Goal: Task Accomplishment & Management: Manage account settings

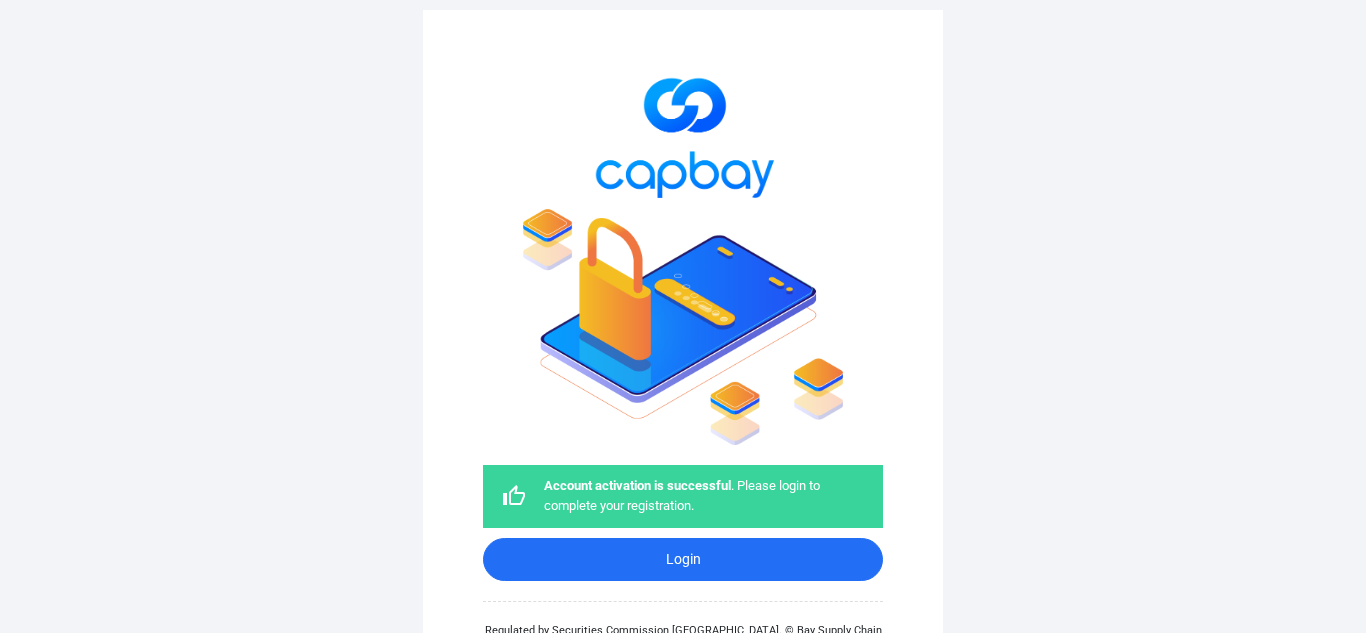
scroll to position [84, 0]
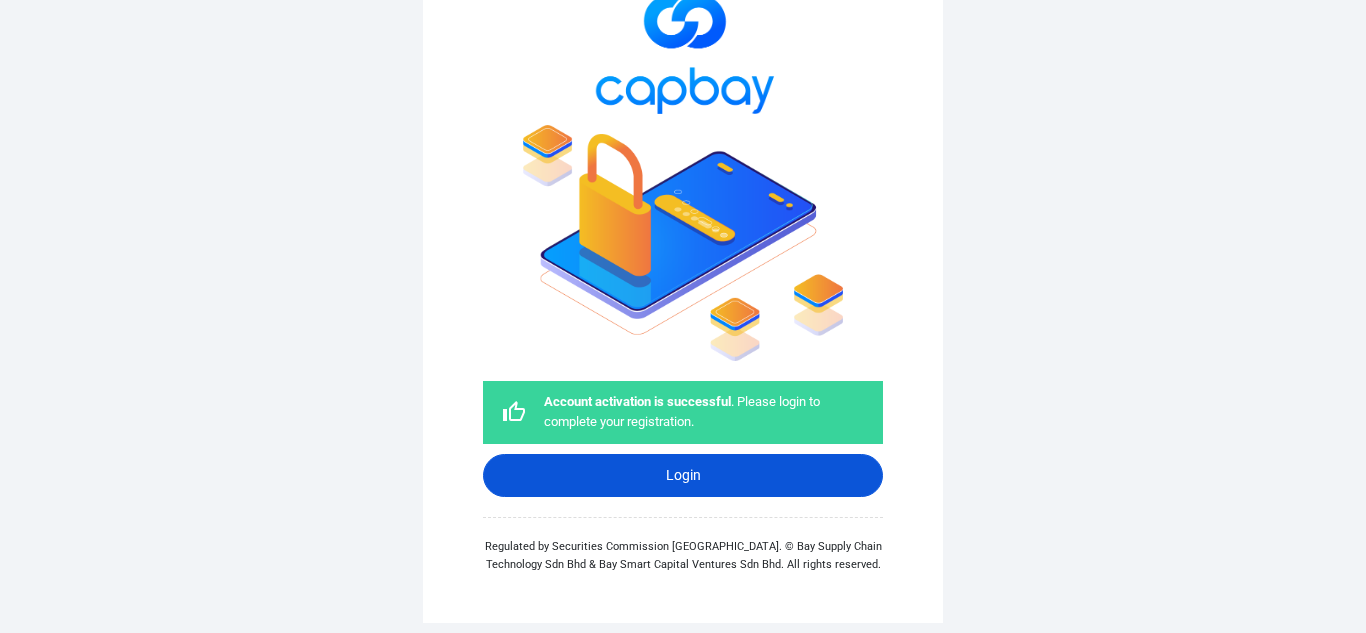
click at [679, 475] on link "Login" at bounding box center [683, 475] width 400 height 43
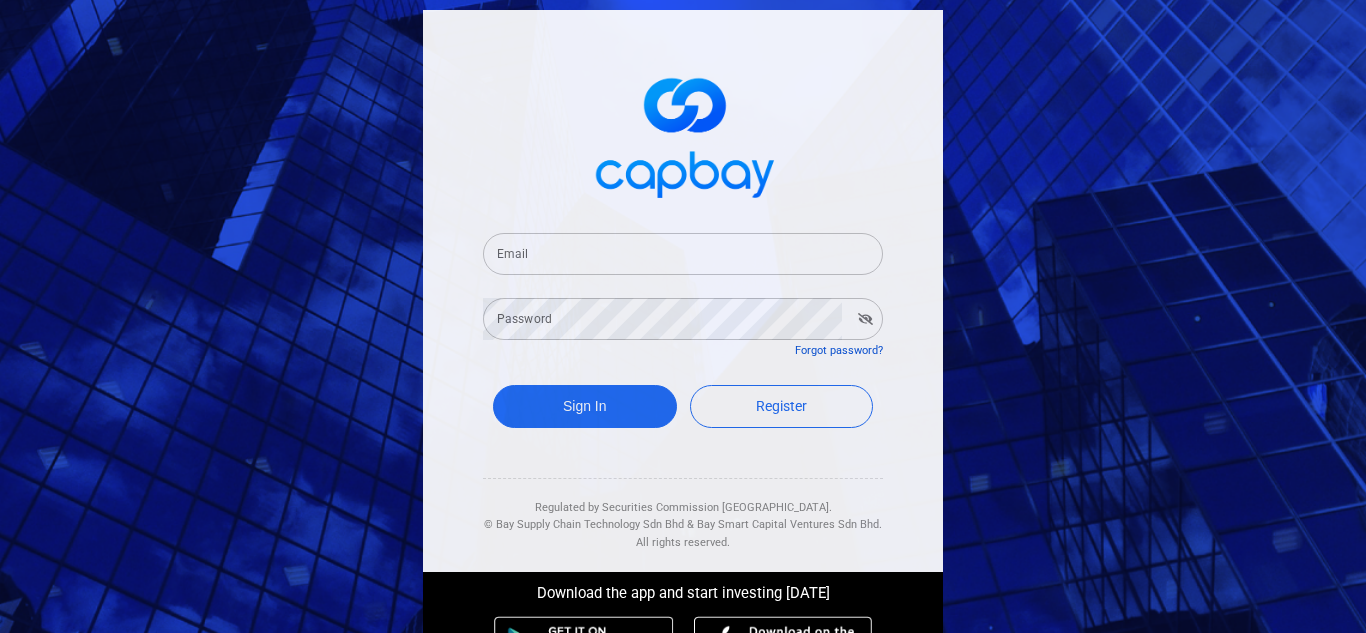
type input "[EMAIL_ADDRESS][DOMAIN_NAME]"
click at [555, 409] on button "Sign In" at bounding box center [585, 406] width 184 height 43
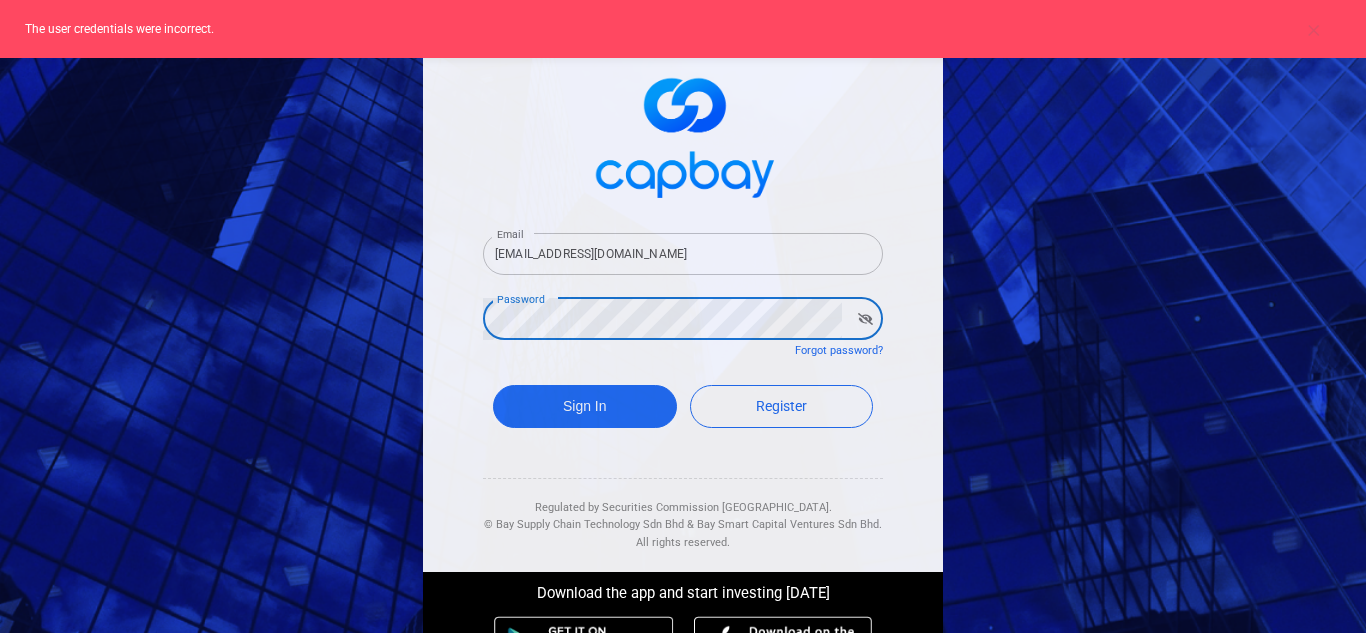
click at [858, 320] on icon "button" at bounding box center [865, 319] width 15 height 12
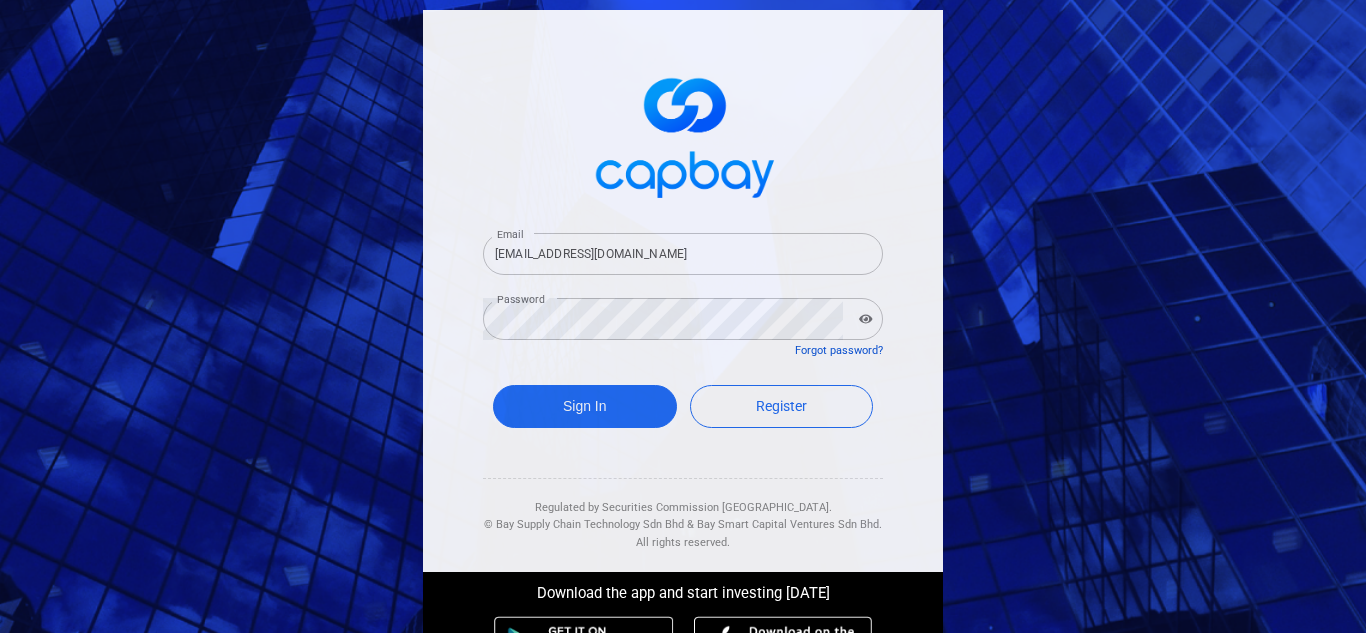
click at [816, 348] on link "Forgot password?" at bounding box center [839, 350] width 88 height 13
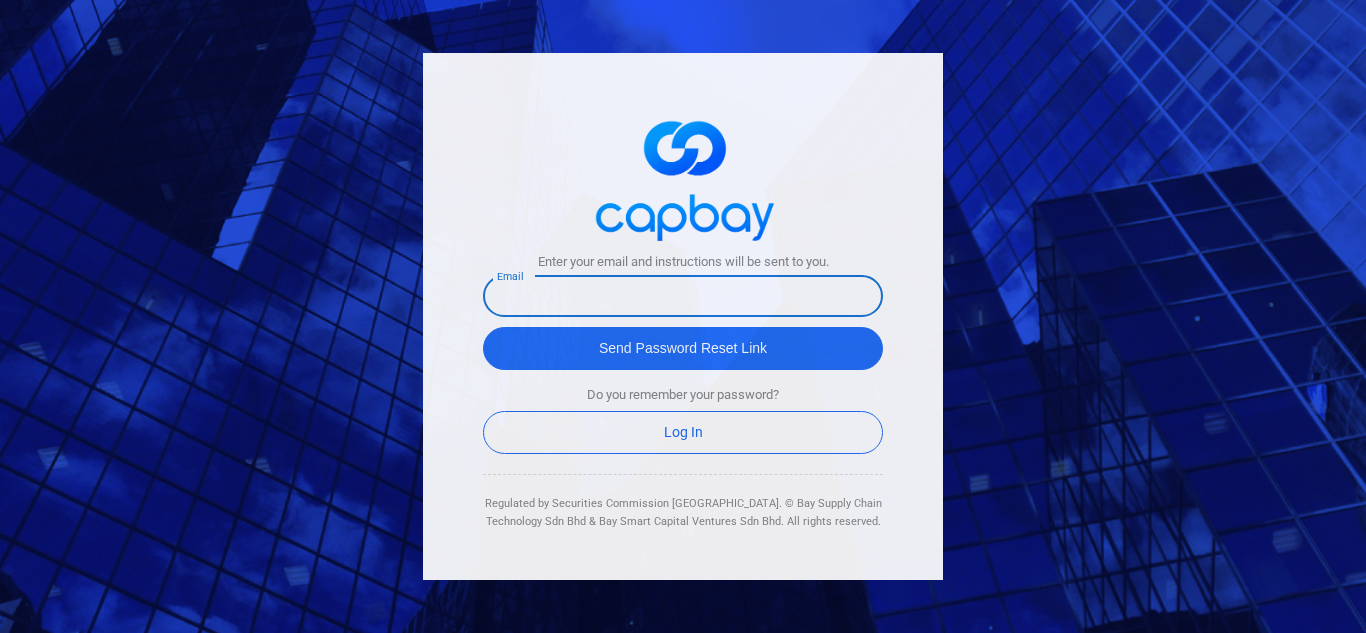
click at [701, 287] on input "text" at bounding box center [683, 296] width 400 height 42
type input "[EMAIL_ADDRESS][DOMAIN_NAME]"
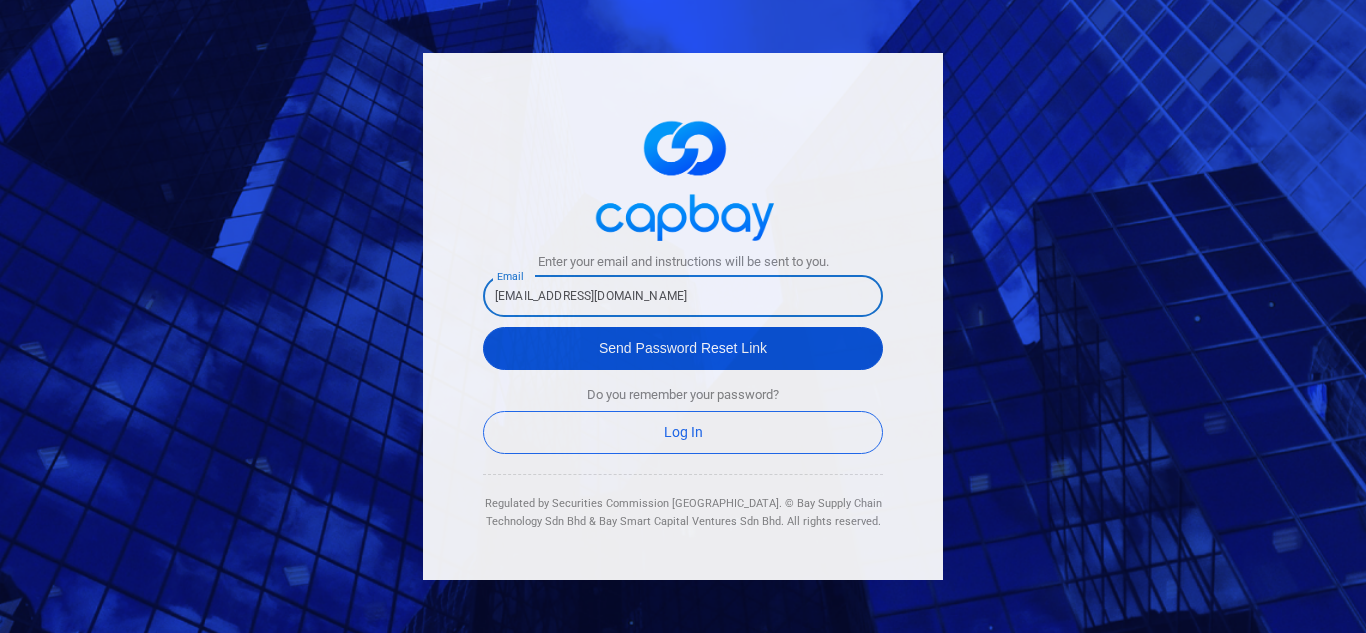
click at [714, 351] on button "Send Password Reset Link" at bounding box center [683, 348] width 400 height 43
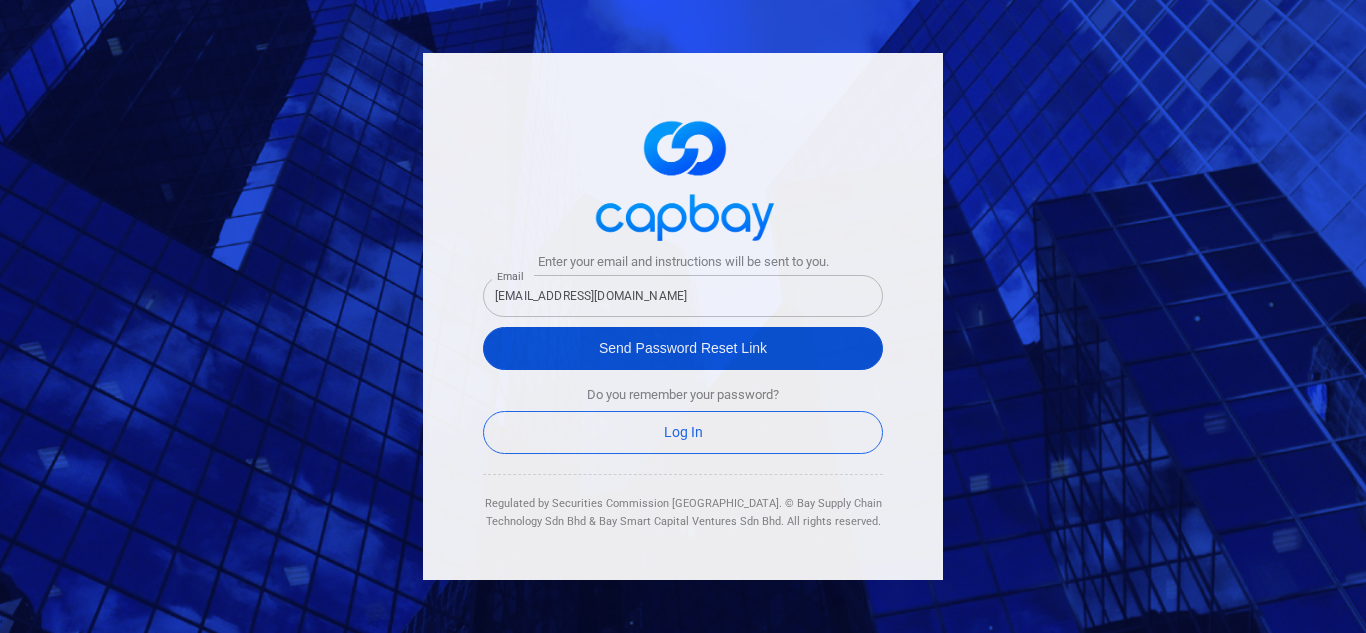
click at [713, 353] on button "Send Password Reset Link" at bounding box center [683, 348] width 400 height 43
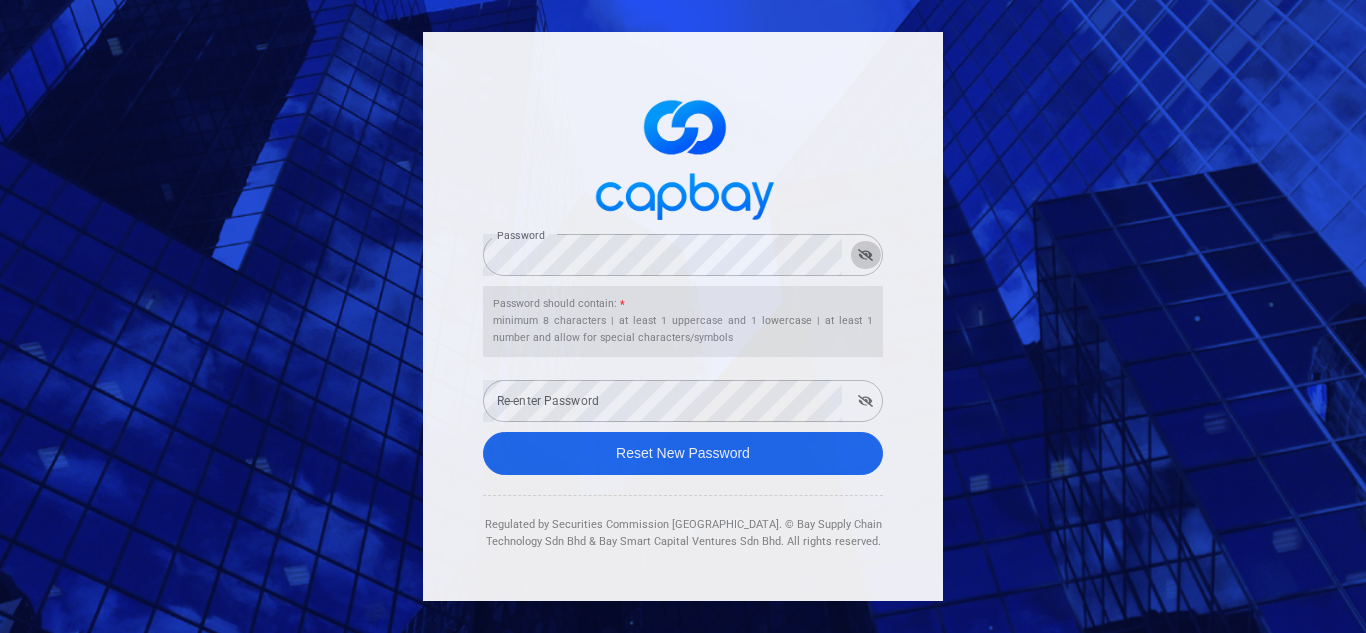
click at [867, 254] on icon "button" at bounding box center [865, 255] width 15 height 12
click at [330, 257] on div "Password Password Password should contain: * minimum 8 characters | at least 1 …" at bounding box center [683, 316] width 1366 height 633
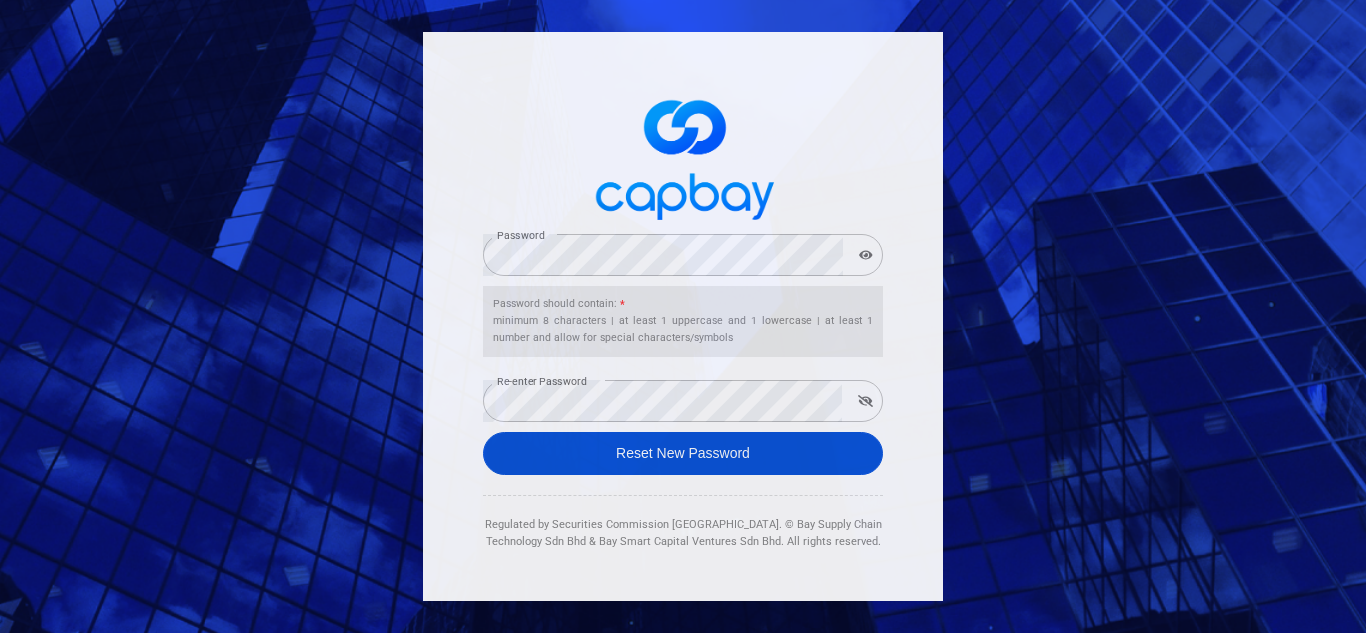
click at [687, 461] on button "Reset New Password" at bounding box center [683, 453] width 400 height 43
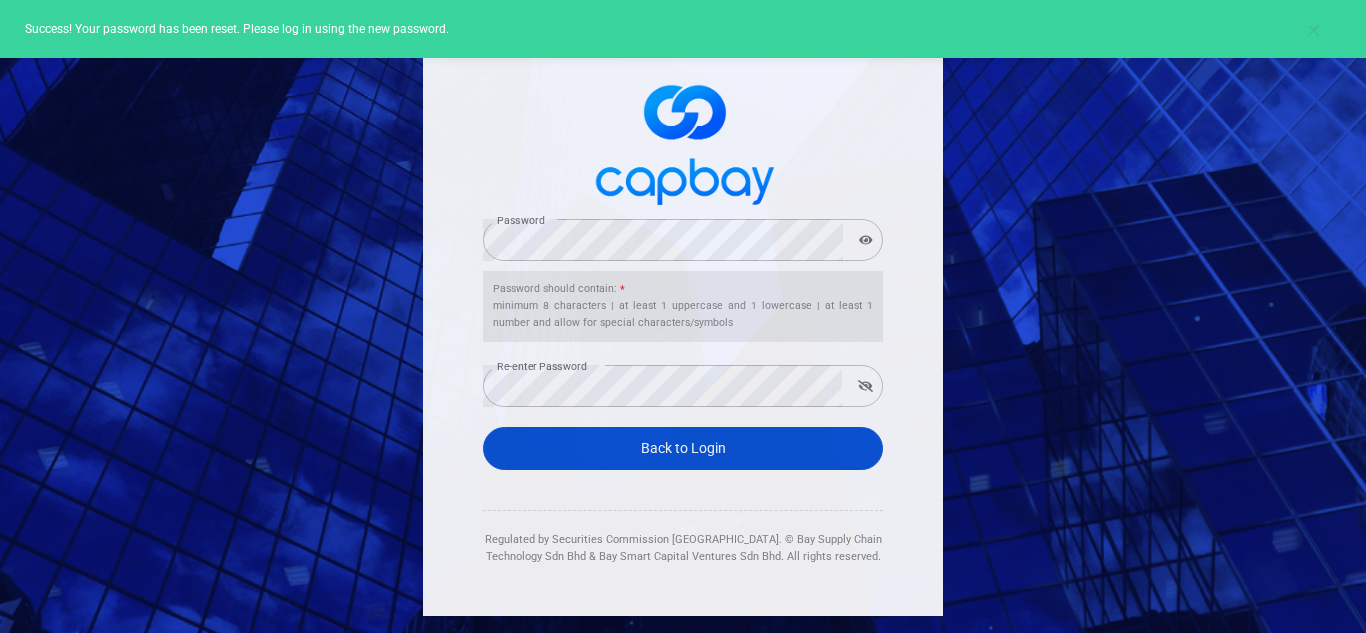
click at [695, 444] on link "Back to Login" at bounding box center [683, 448] width 400 height 43
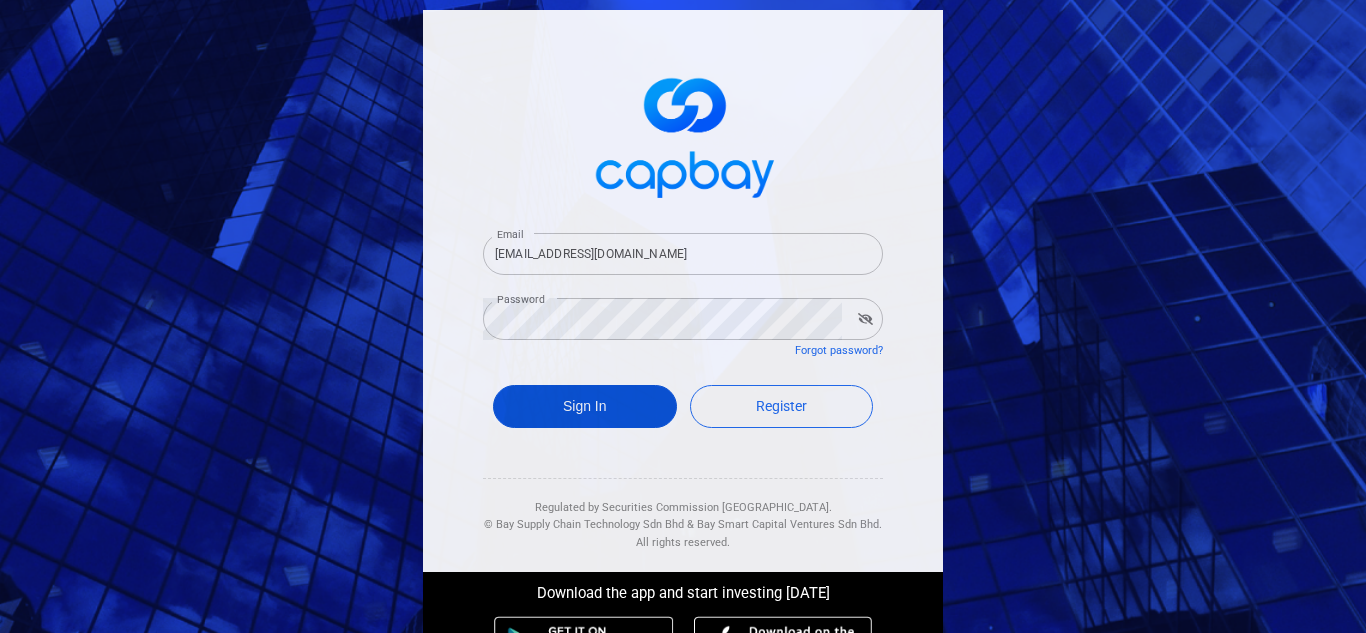
click at [590, 414] on button "Sign In" at bounding box center [585, 406] width 184 height 43
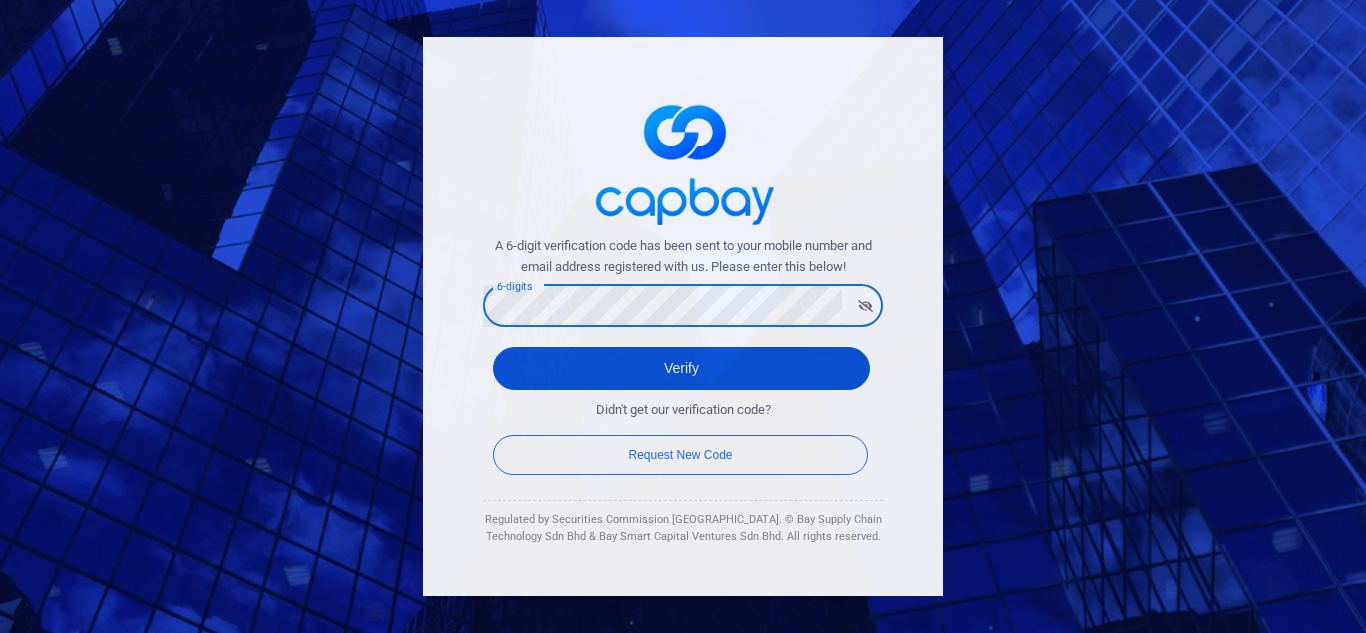
click at [693, 376] on button "Verify" at bounding box center [681, 368] width 377 height 43
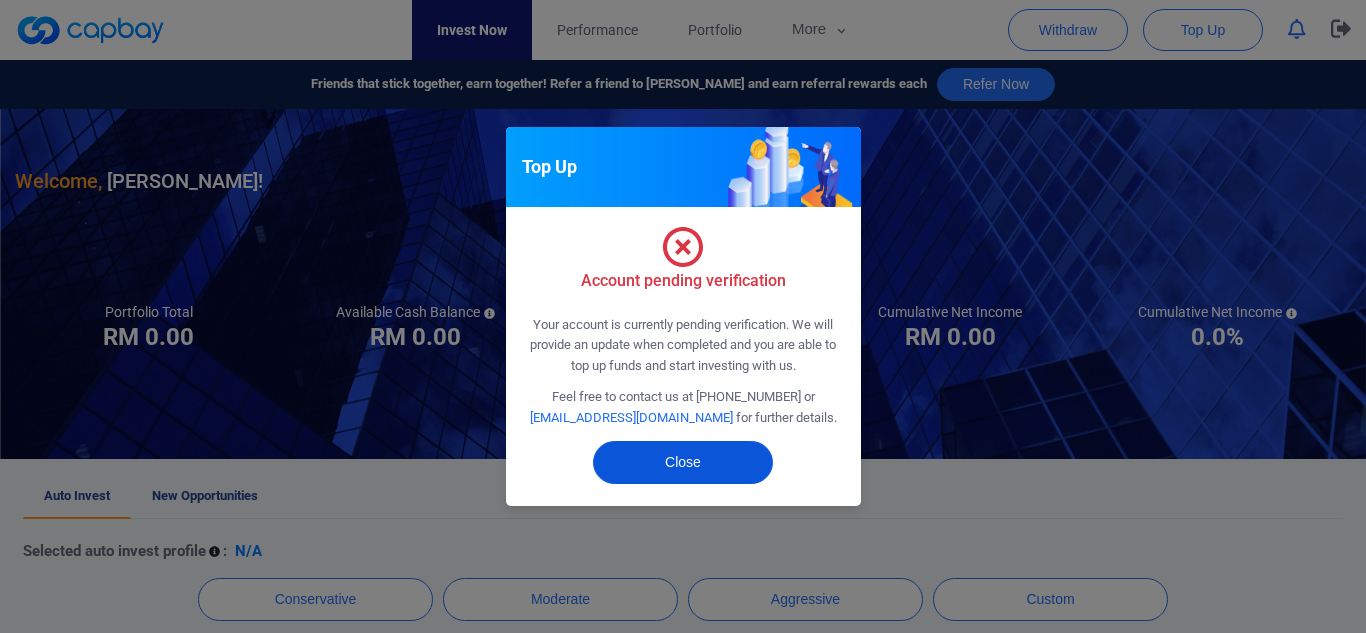
click at [705, 461] on button "Close" at bounding box center [683, 462] width 180 height 43
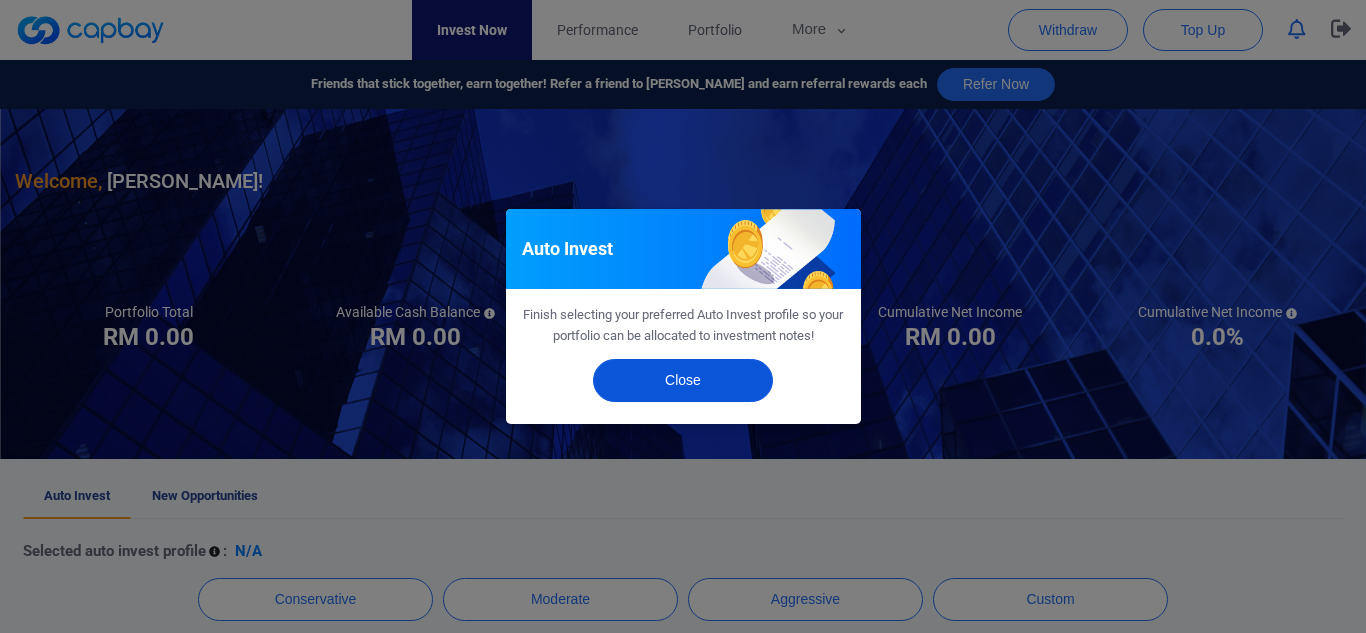
click at [713, 388] on button "Close" at bounding box center [683, 380] width 180 height 43
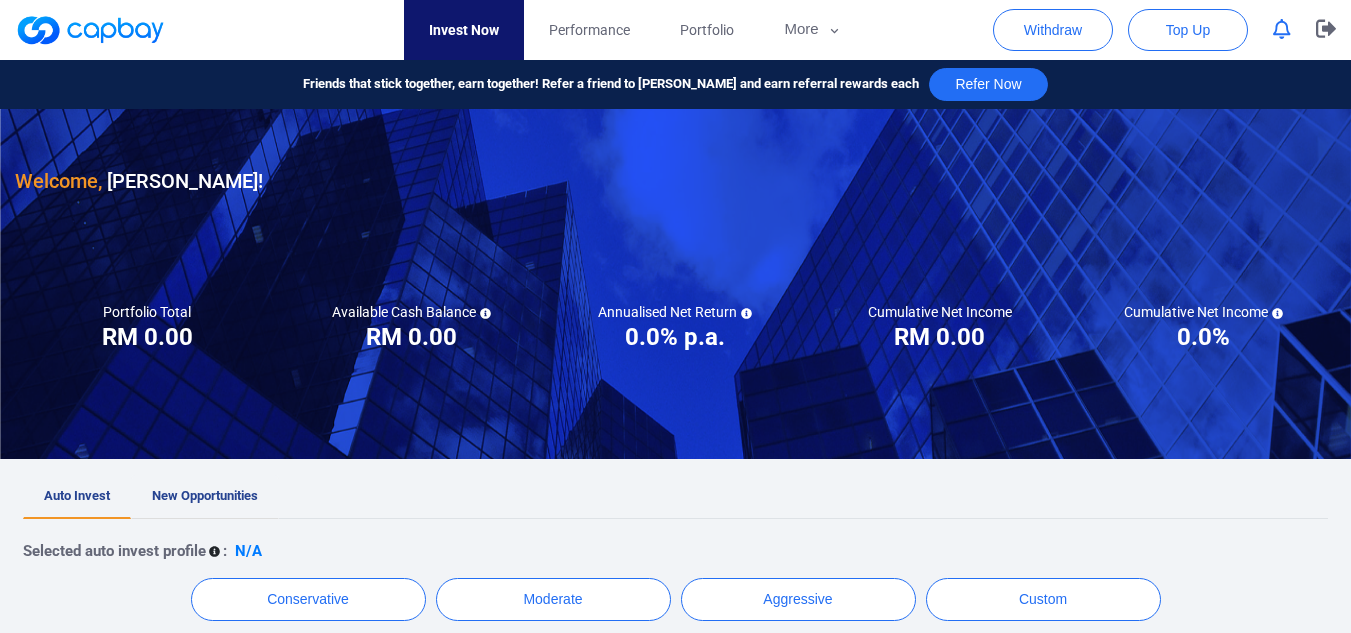
click at [219, 497] on span "New Opportunities" at bounding box center [205, 495] width 106 height 15
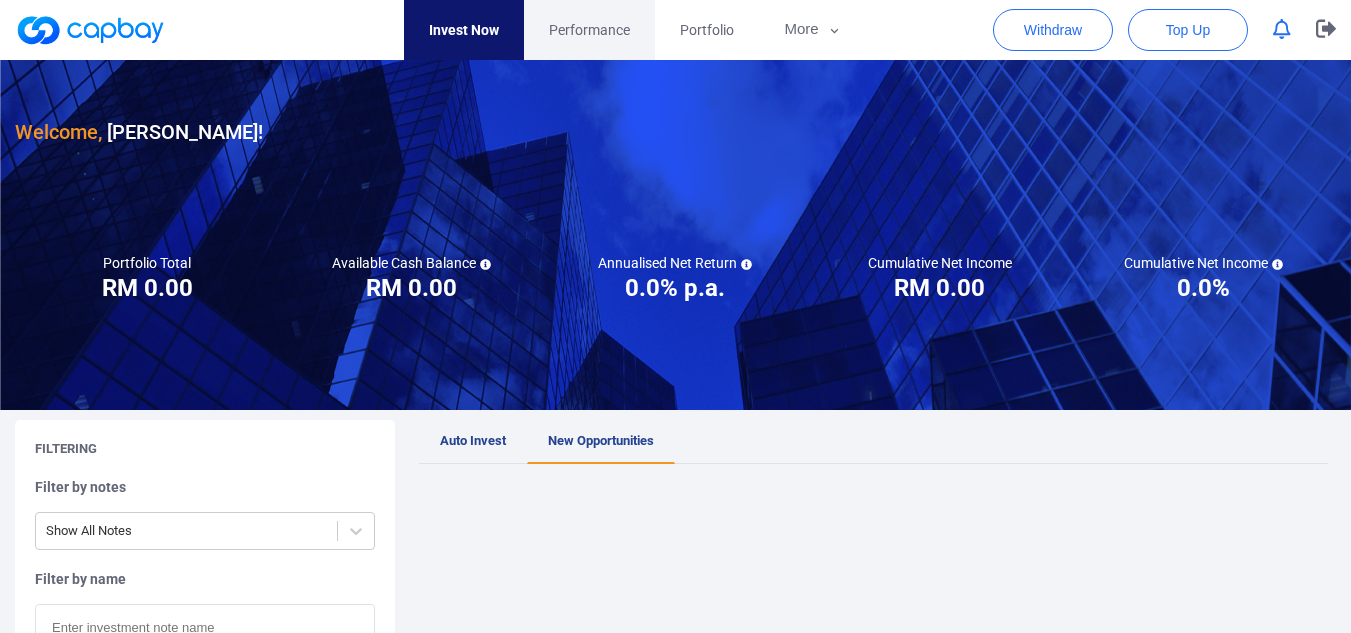
click at [609, 30] on span "Performance" at bounding box center [589, 30] width 81 height 22
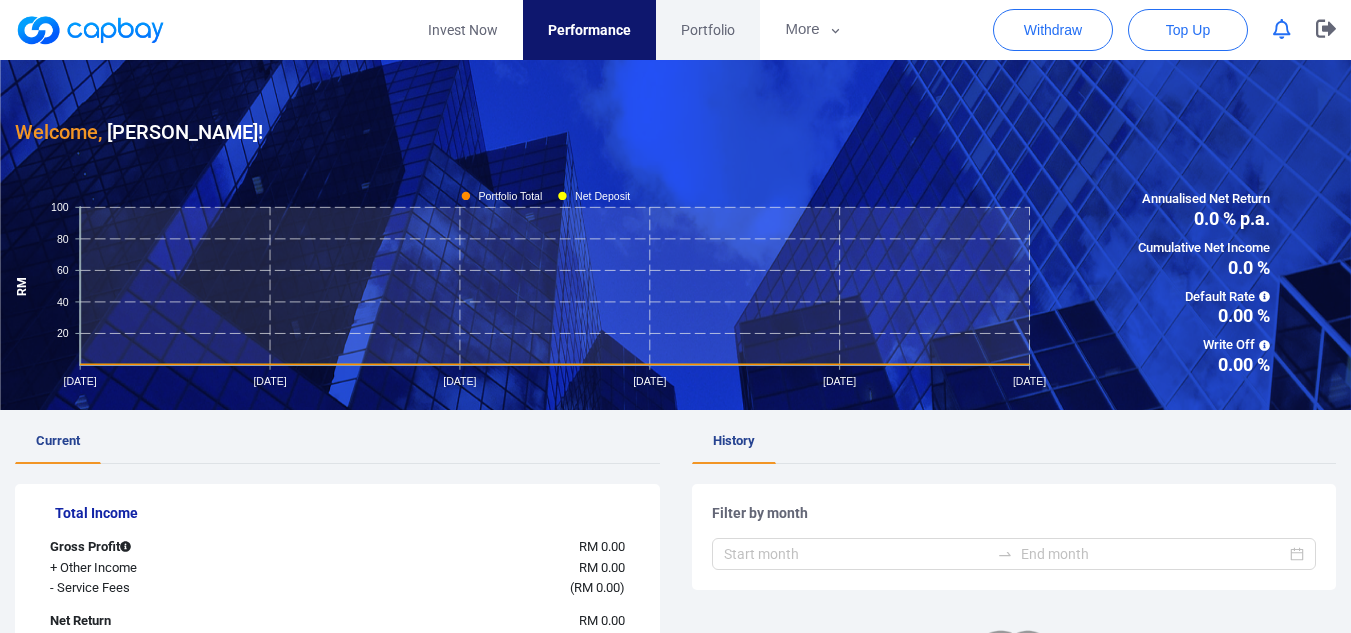
click at [705, 29] on span "Portfolio" at bounding box center [708, 30] width 54 height 22
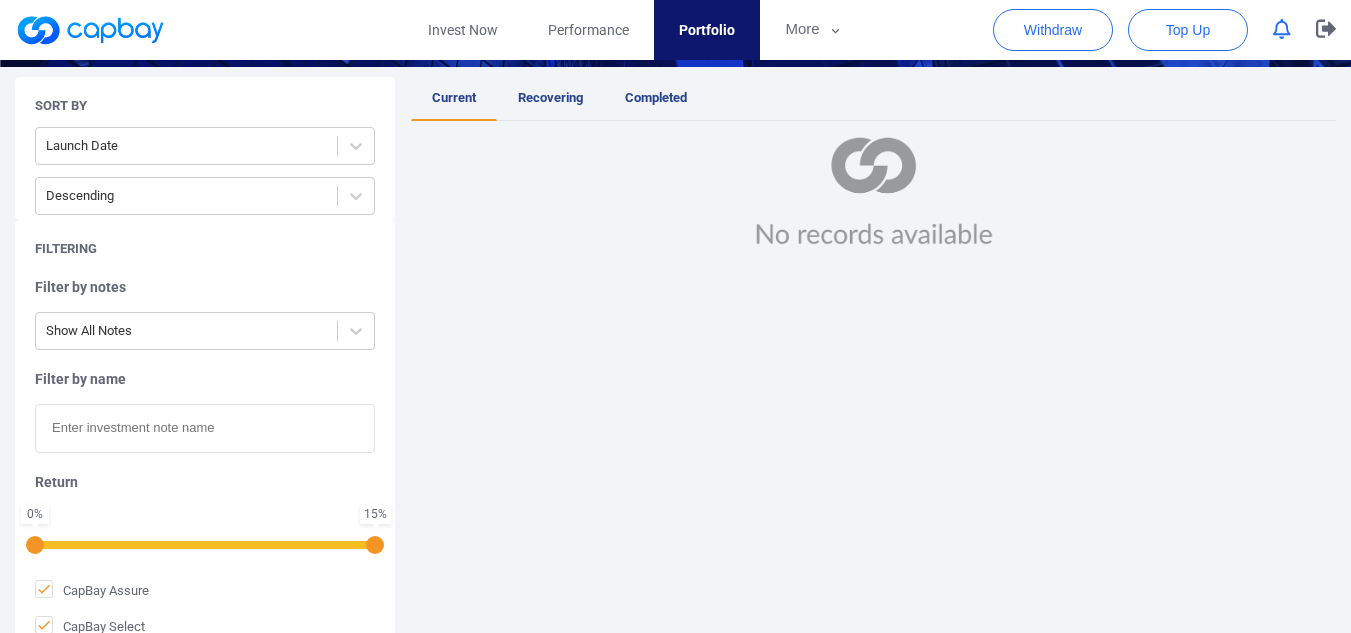
scroll to position [400, 0]
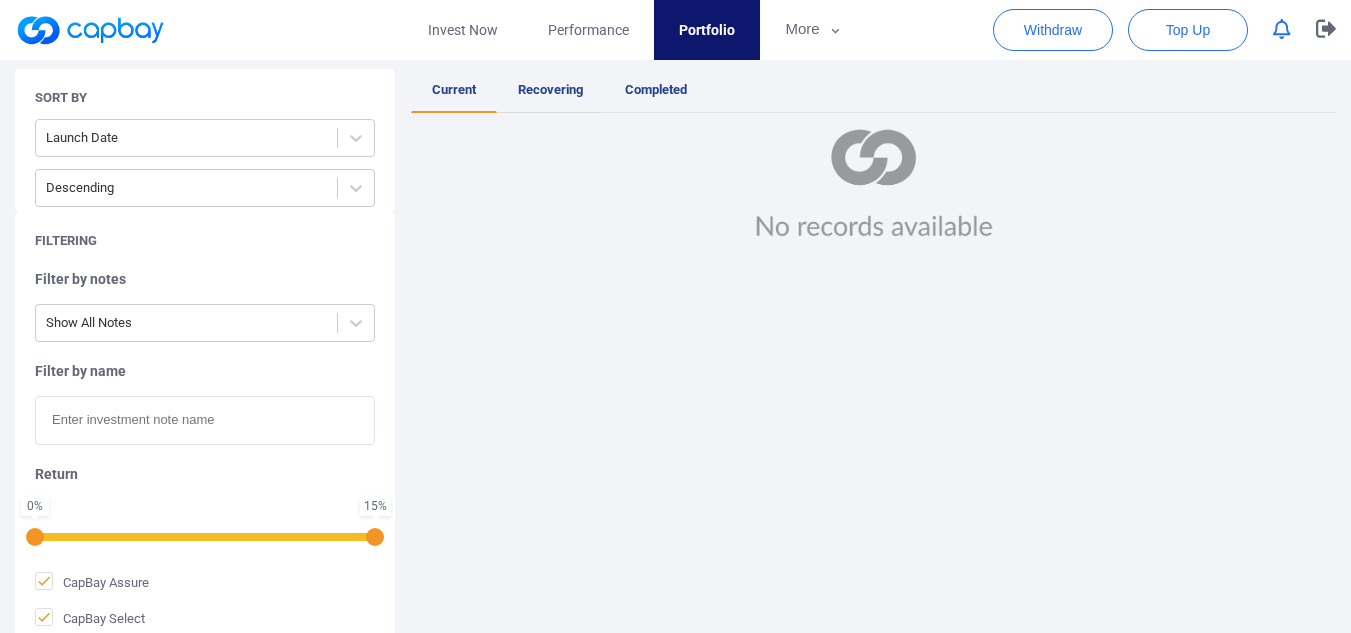
click at [541, 94] on span "Recovering" at bounding box center [550, 89] width 65 height 15
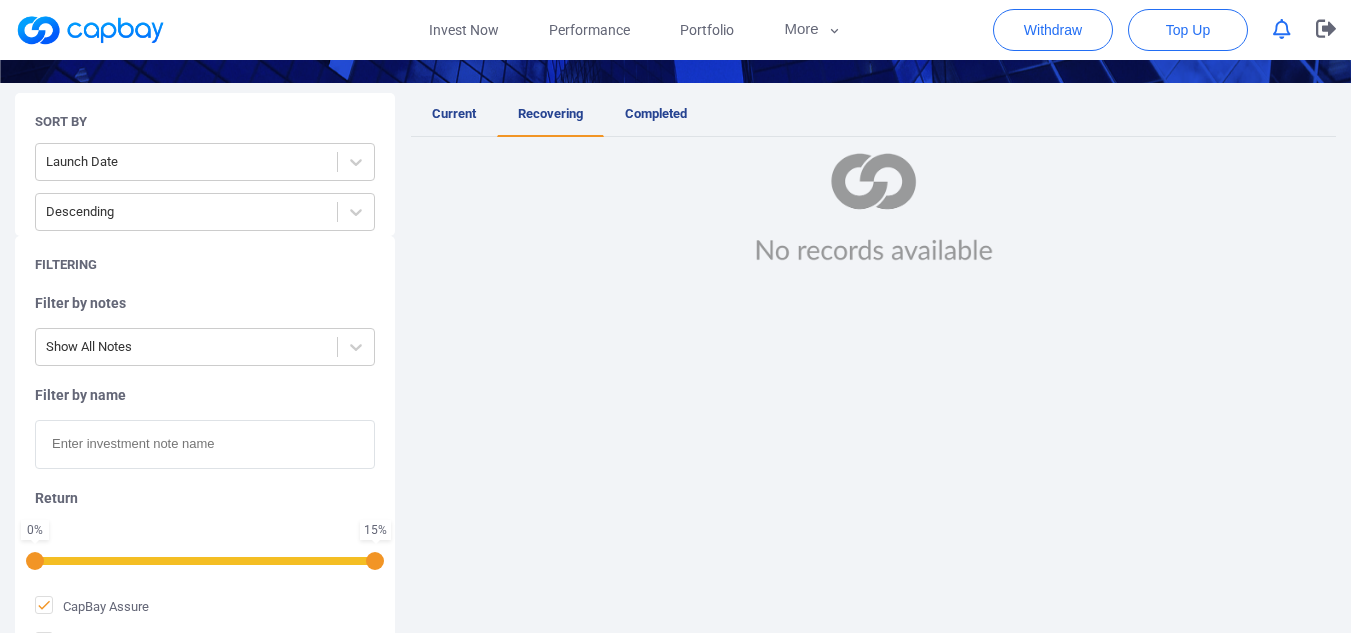
scroll to position [400, 0]
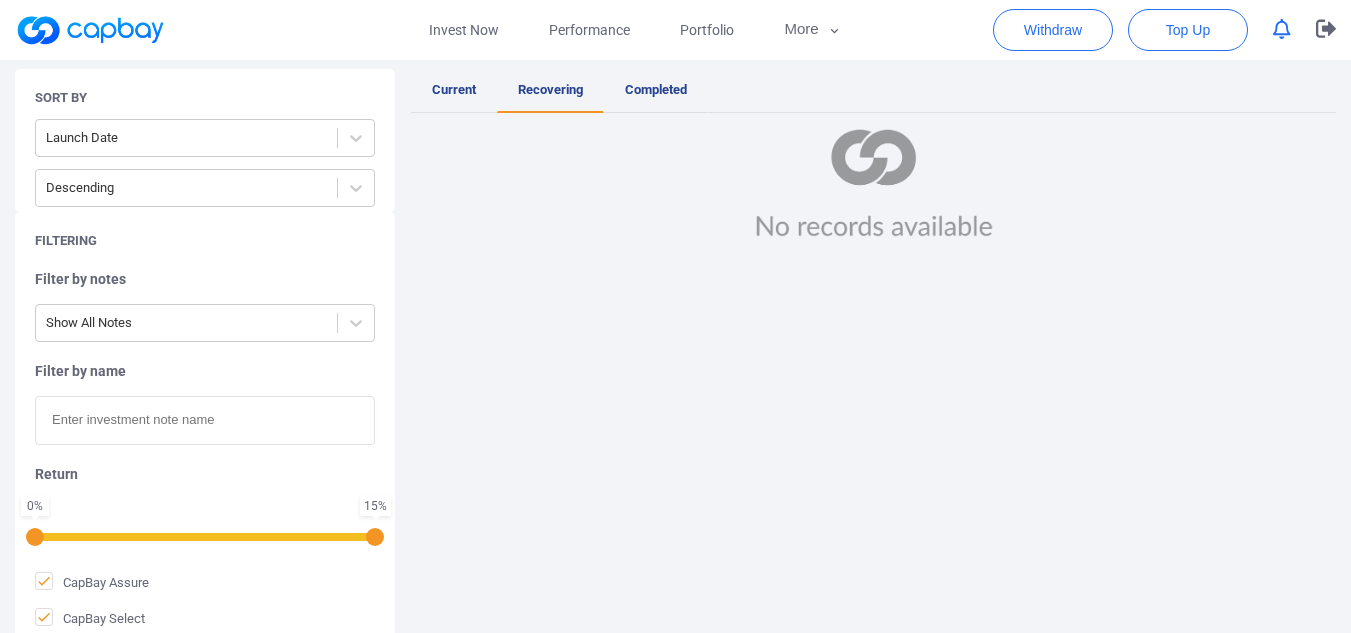
click at [636, 93] on span "Completed" at bounding box center [656, 89] width 62 height 15
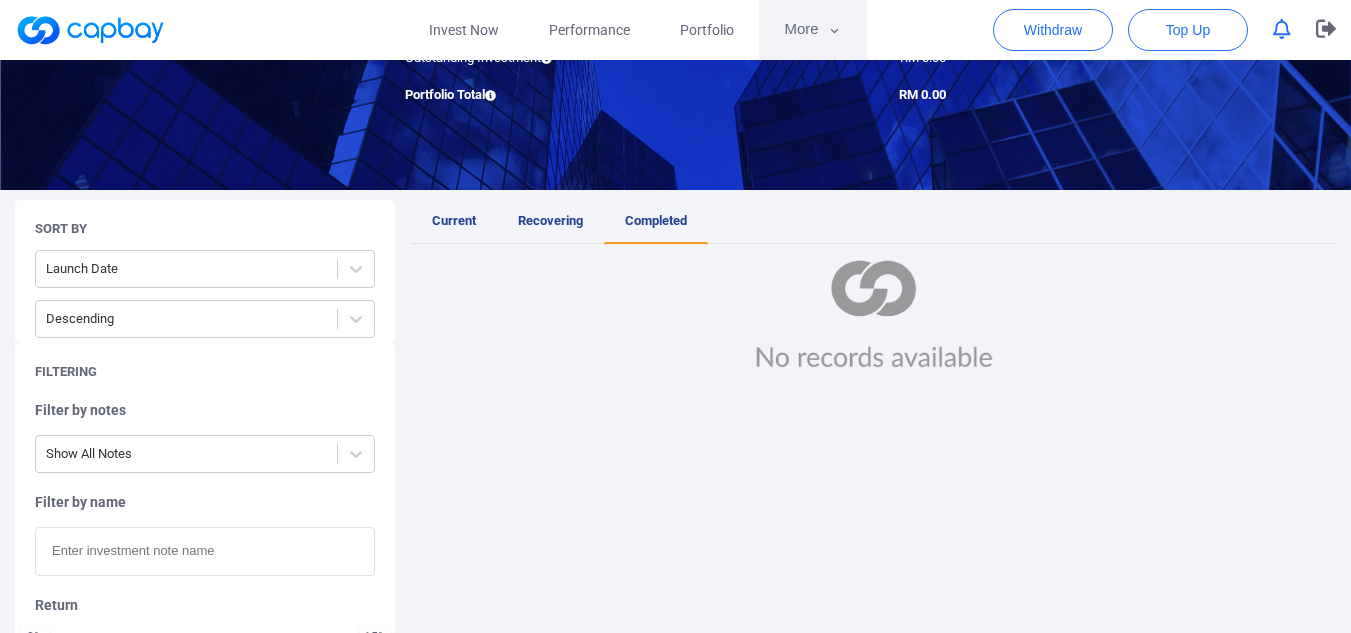
scroll to position [300, 0]
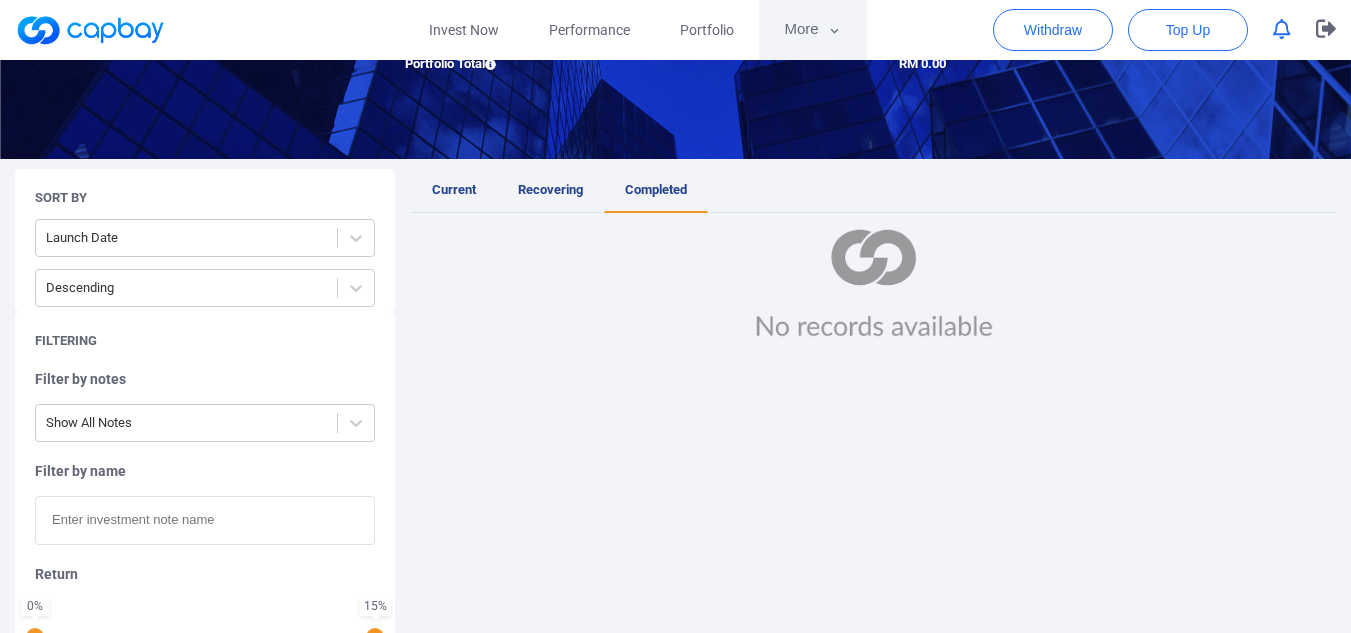
click at [803, 24] on button "More" at bounding box center [812, 30] width 107 height 60
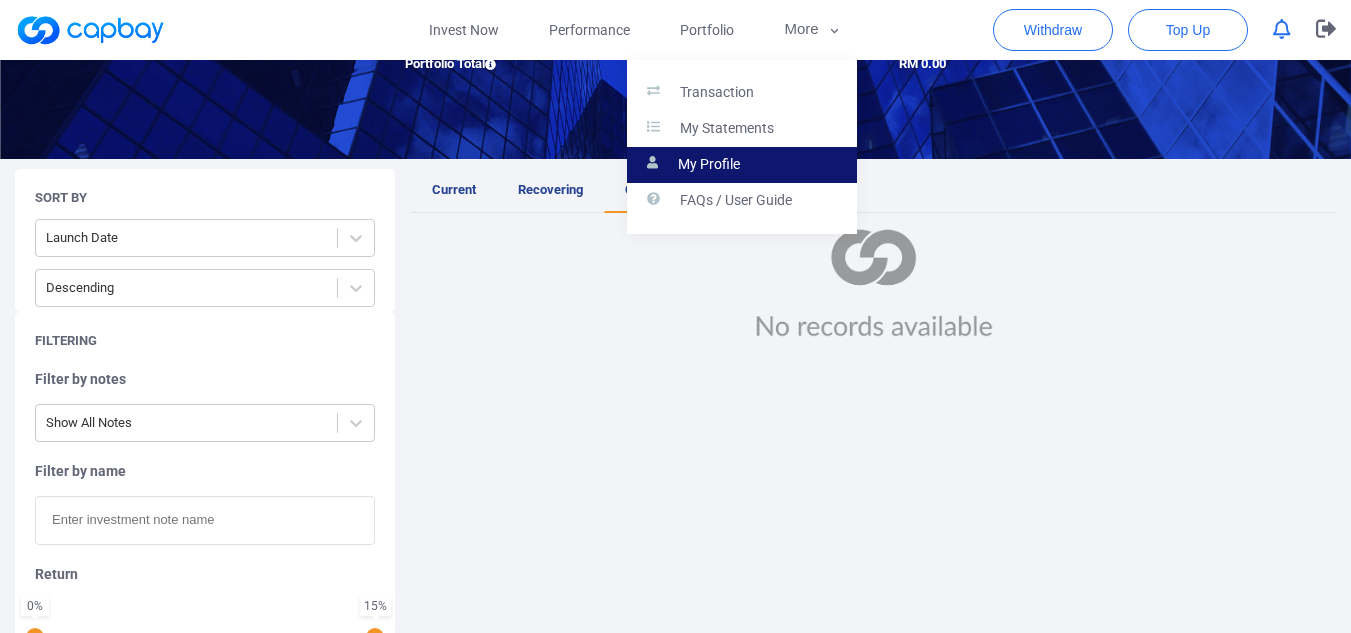
click at [710, 169] on p "My Profile" at bounding box center [709, 165] width 62 height 18
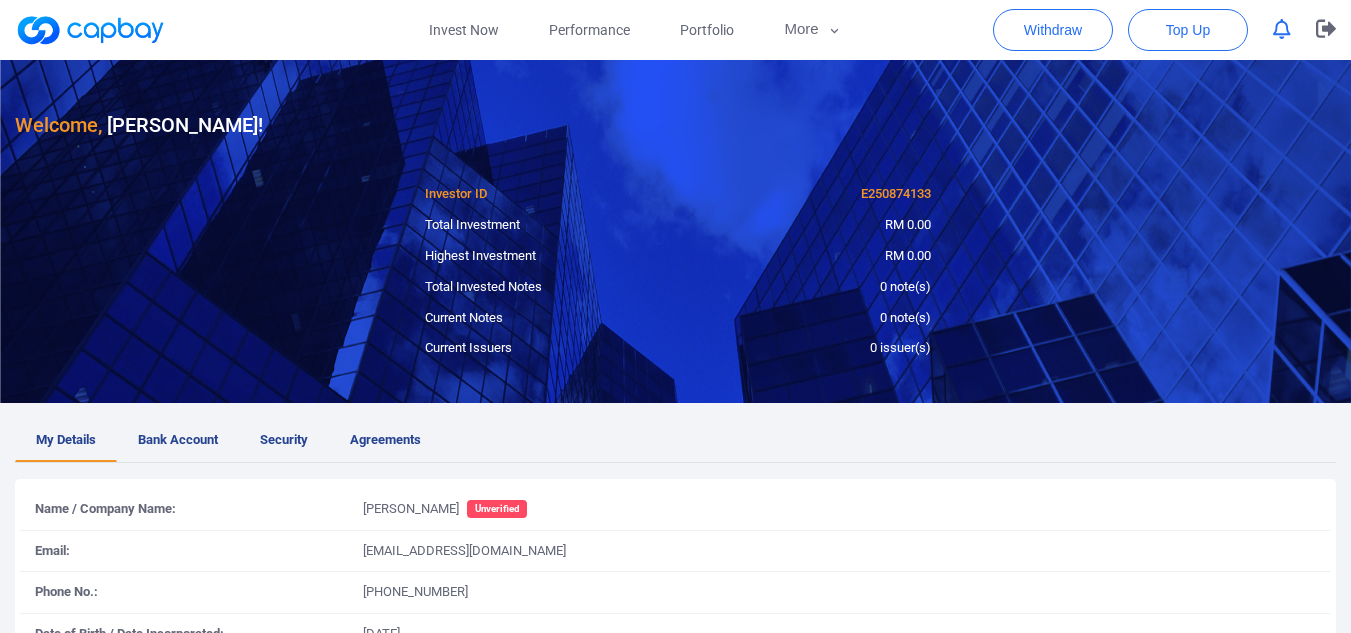
scroll to position [6, 0]
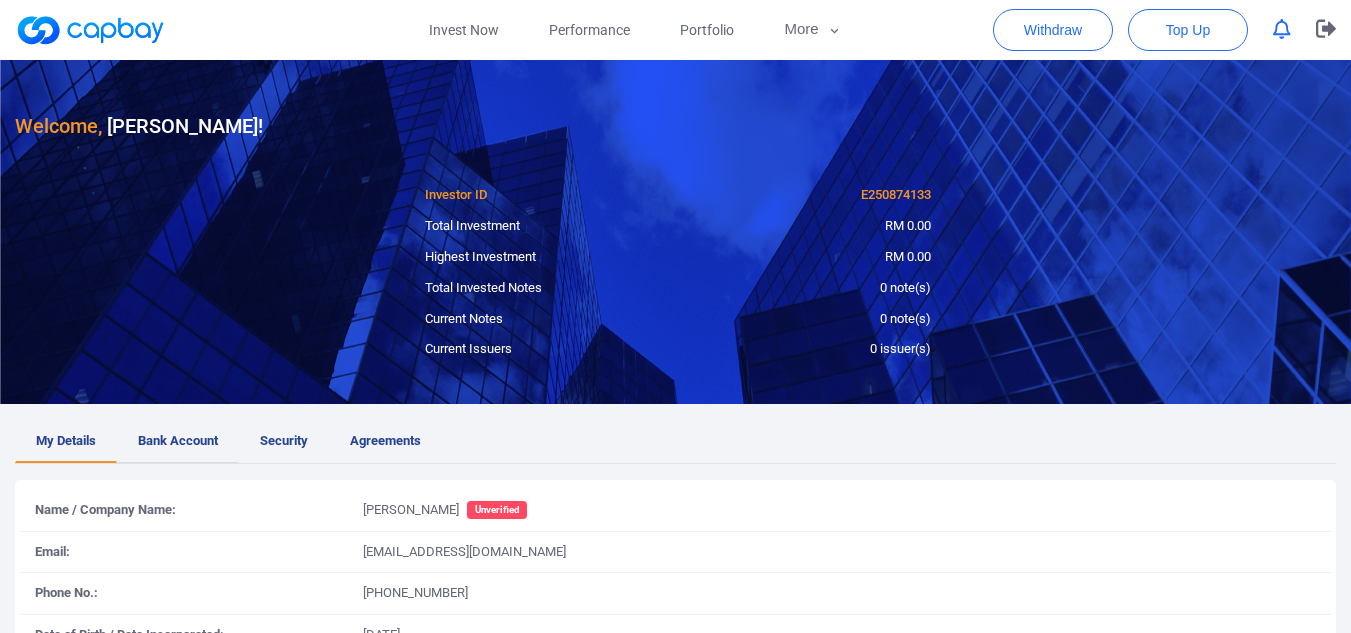
click at [208, 423] on link "Bank Account" at bounding box center [178, 441] width 122 height 43
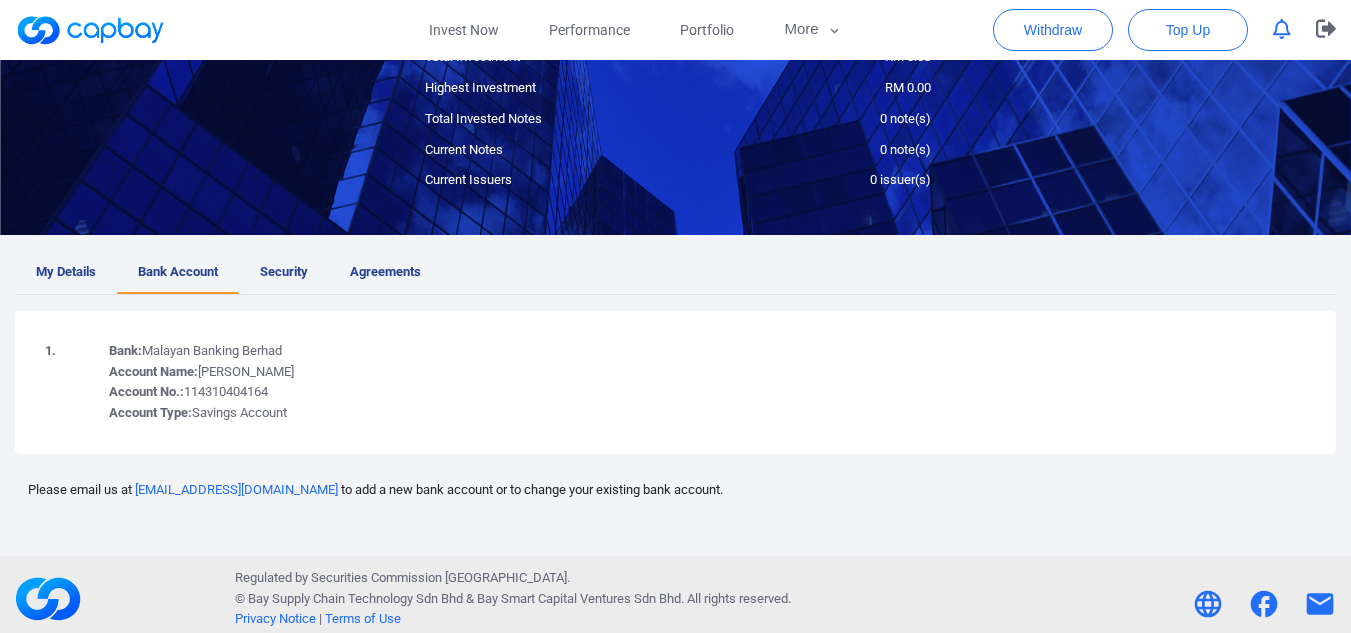
scroll to position [184, 0]
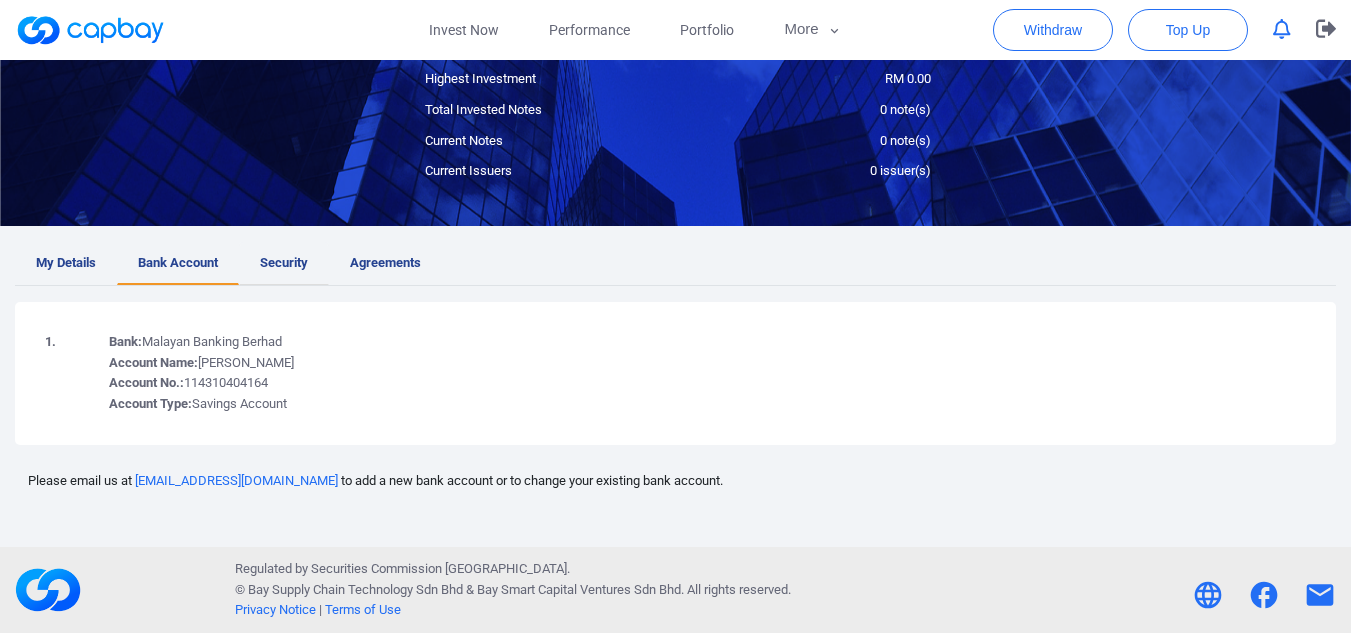
click at [280, 247] on link "Security" at bounding box center [284, 263] width 90 height 43
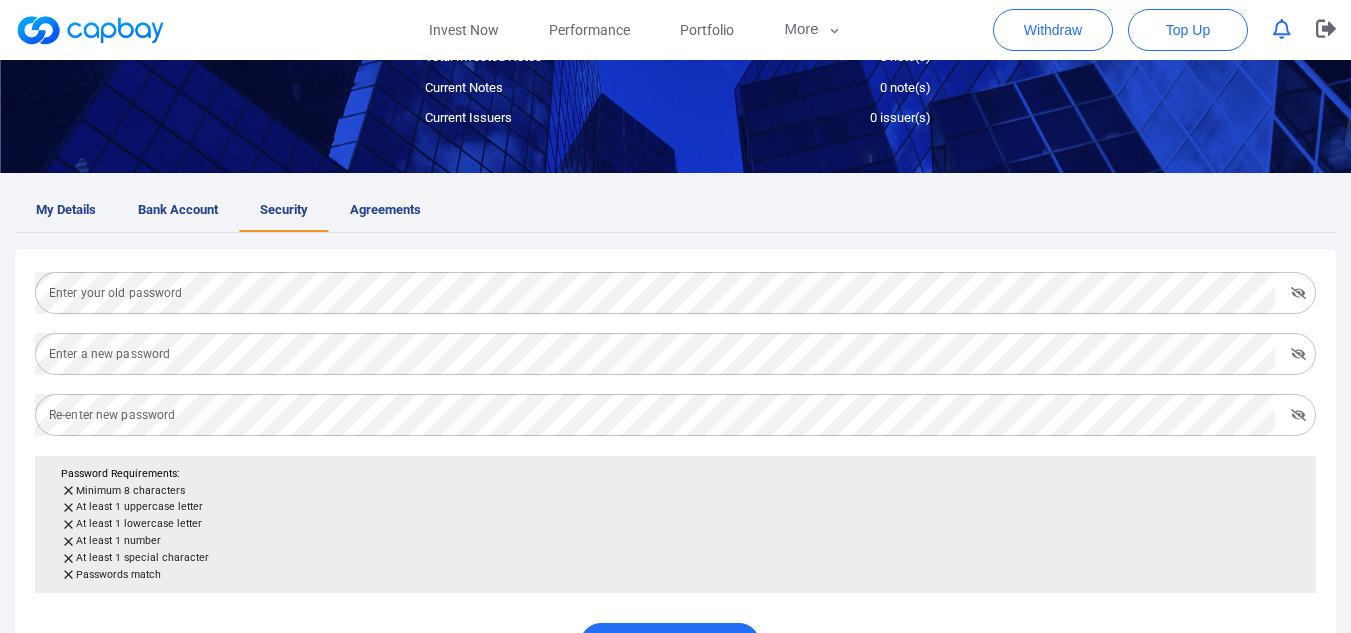
scroll to position [84, 0]
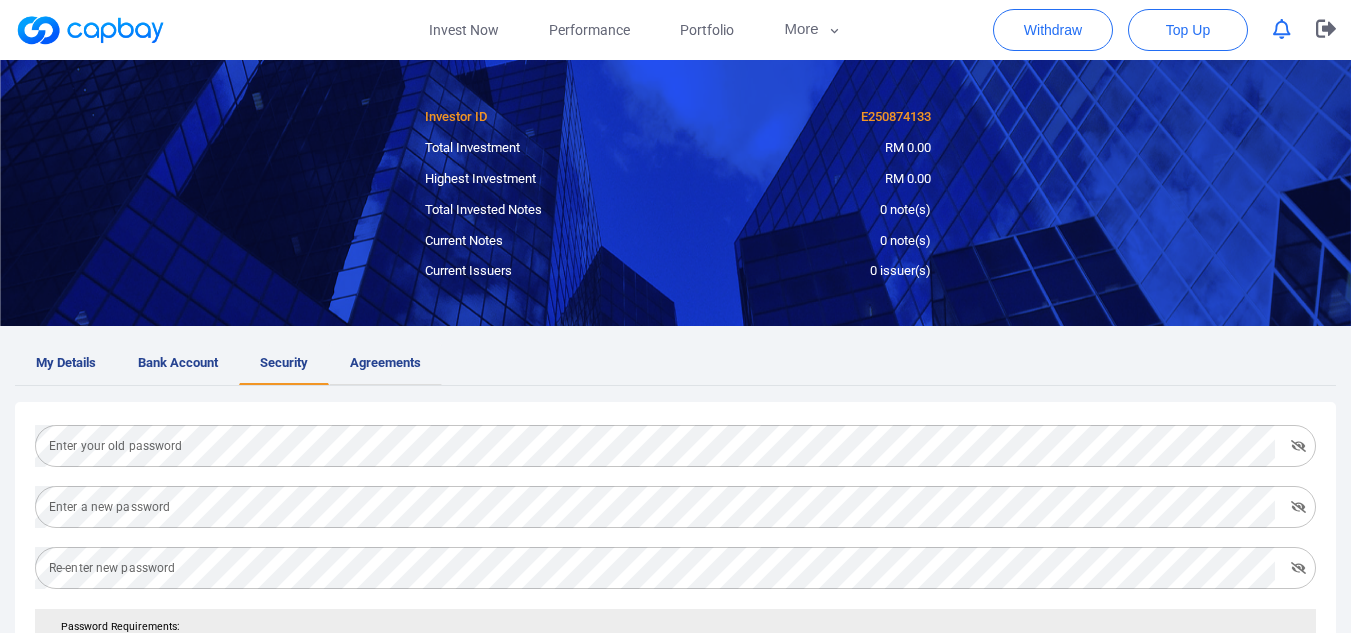
click at [390, 367] on span "Agreements" at bounding box center [385, 363] width 71 height 21
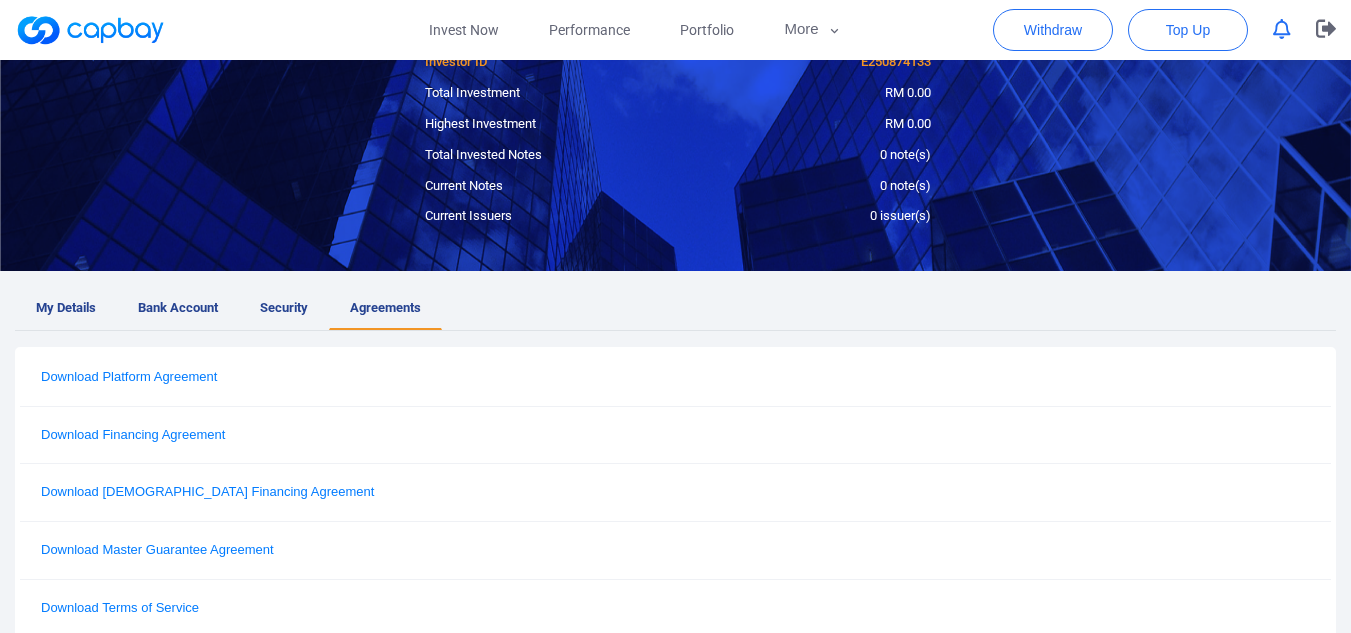
scroll to position [184, 0]
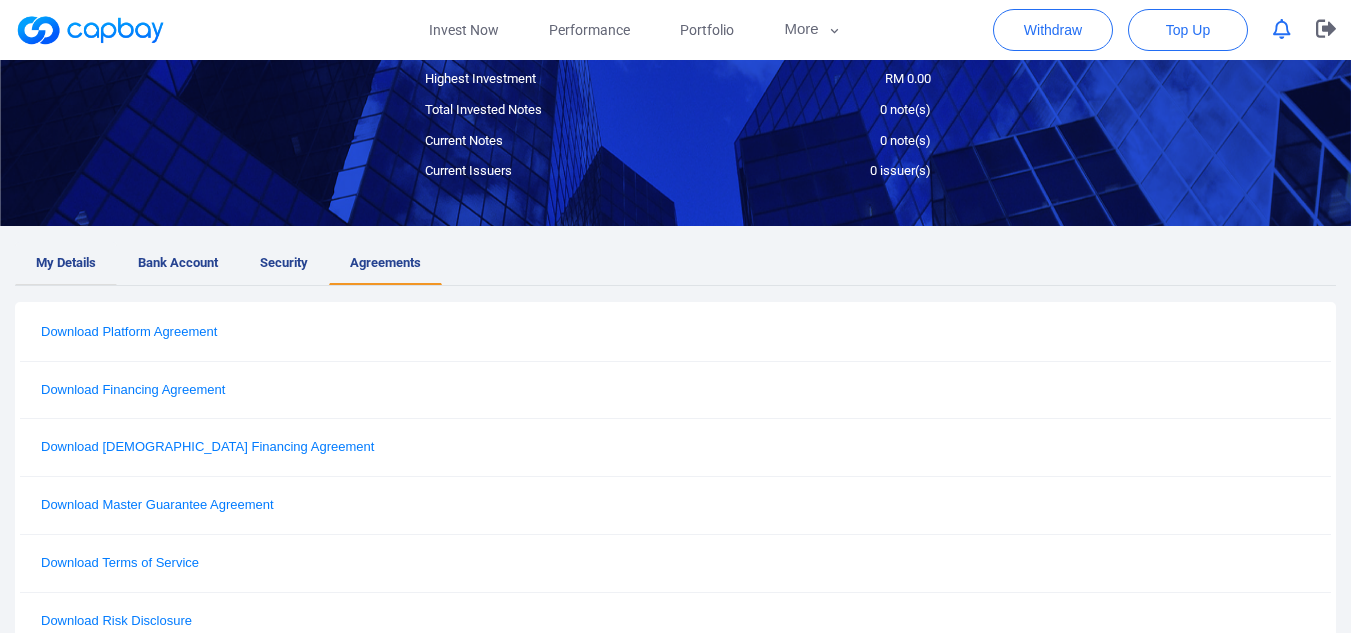
drag, startPoint x: 59, startPoint y: 237, endPoint x: 58, endPoint y: 255, distance: 18.0
click at [58, 237] on div "My Details Bank Account Security Agreements Name / Company Name: [PERSON_NAME] …" at bounding box center [675, 449] width 1351 height 446
click at [58, 258] on span "My Details" at bounding box center [66, 263] width 60 height 21
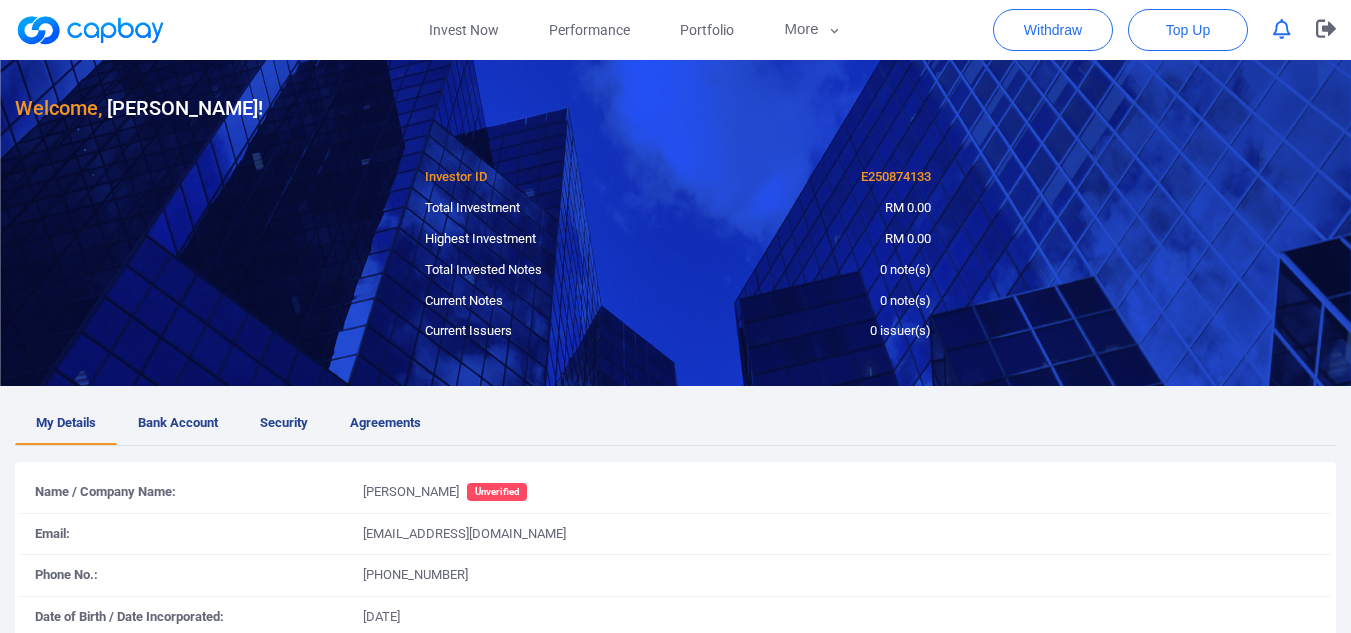
scroll to position [0, 0]
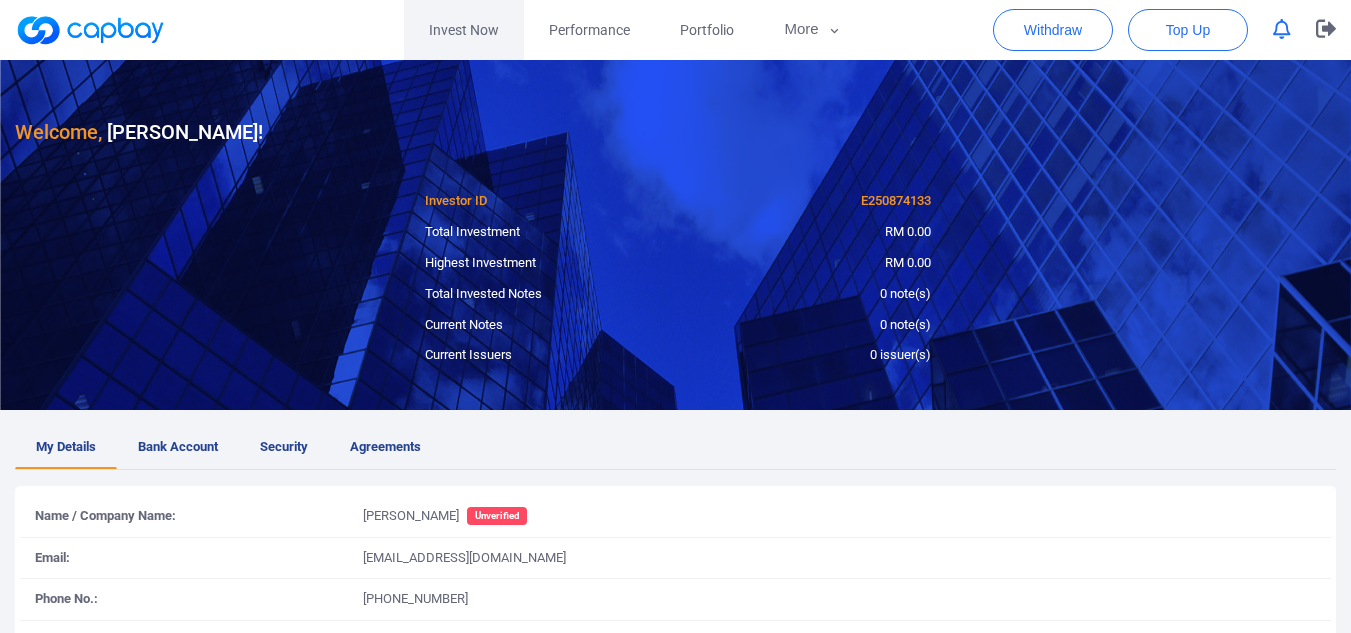
click at [449, 32] on link "Invest Now" at bounding box center [464, 30] width 120 height 60
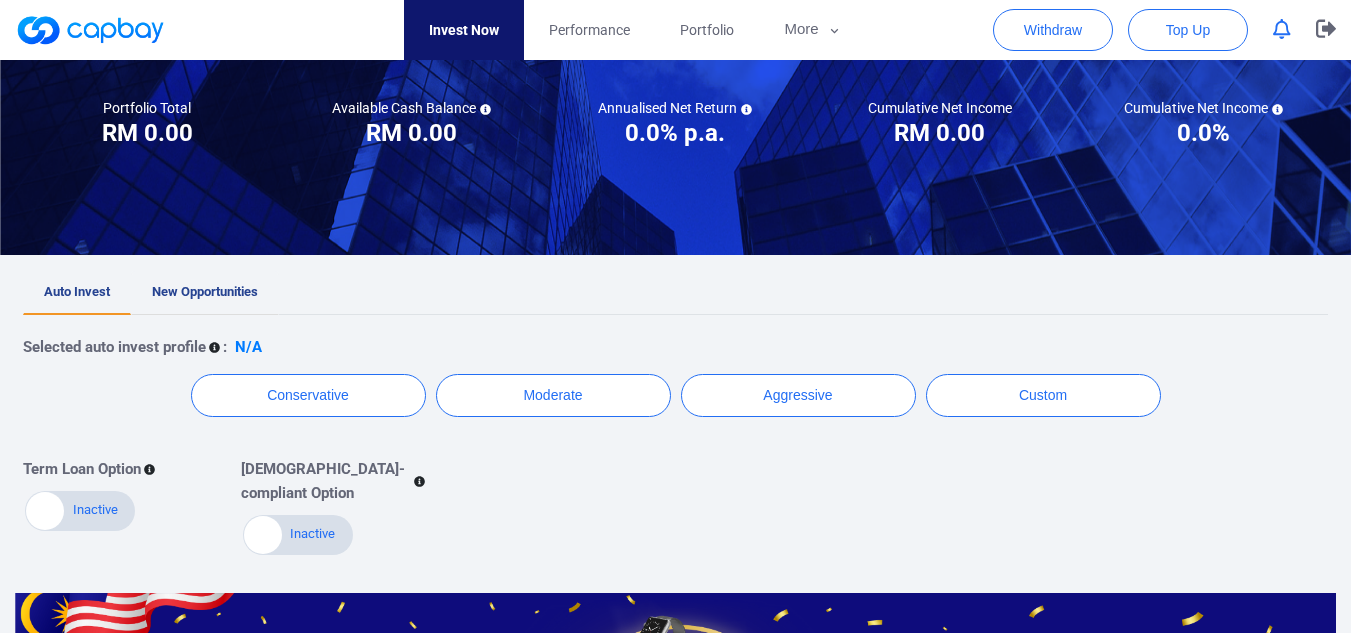
scroll to position [200, 0]
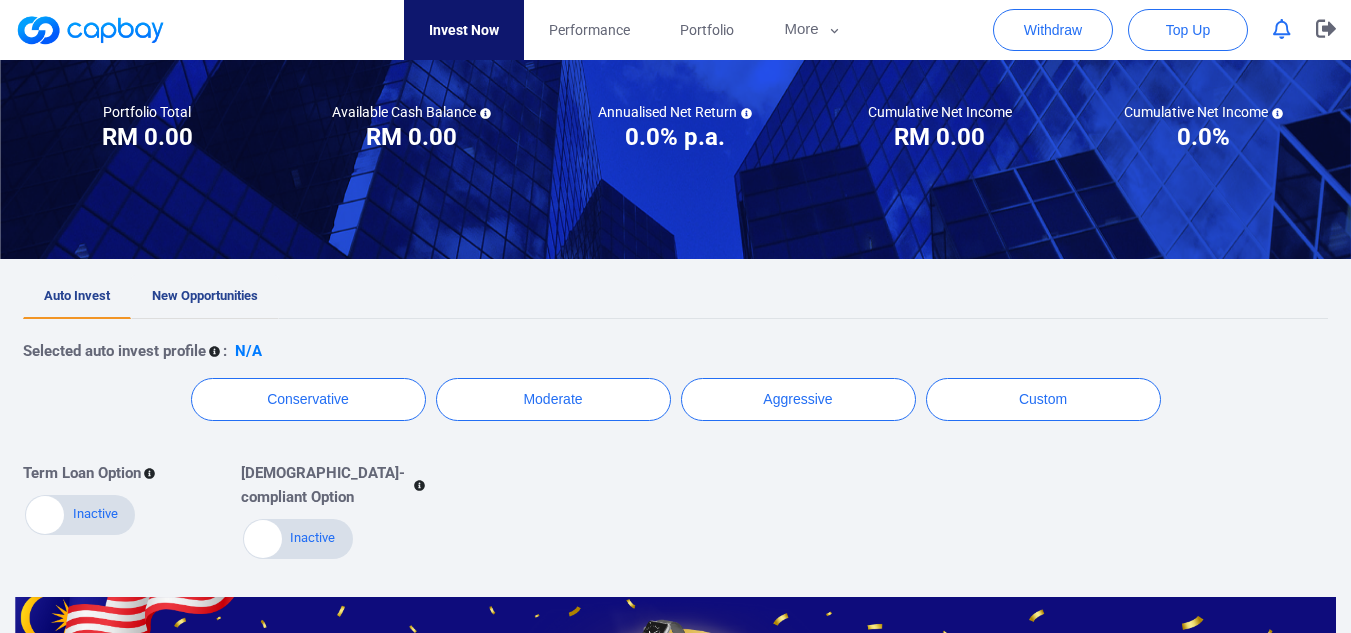
click at [212, 293] on span "New Opportunities" at bounding box center [205, 295] width 106 height 15
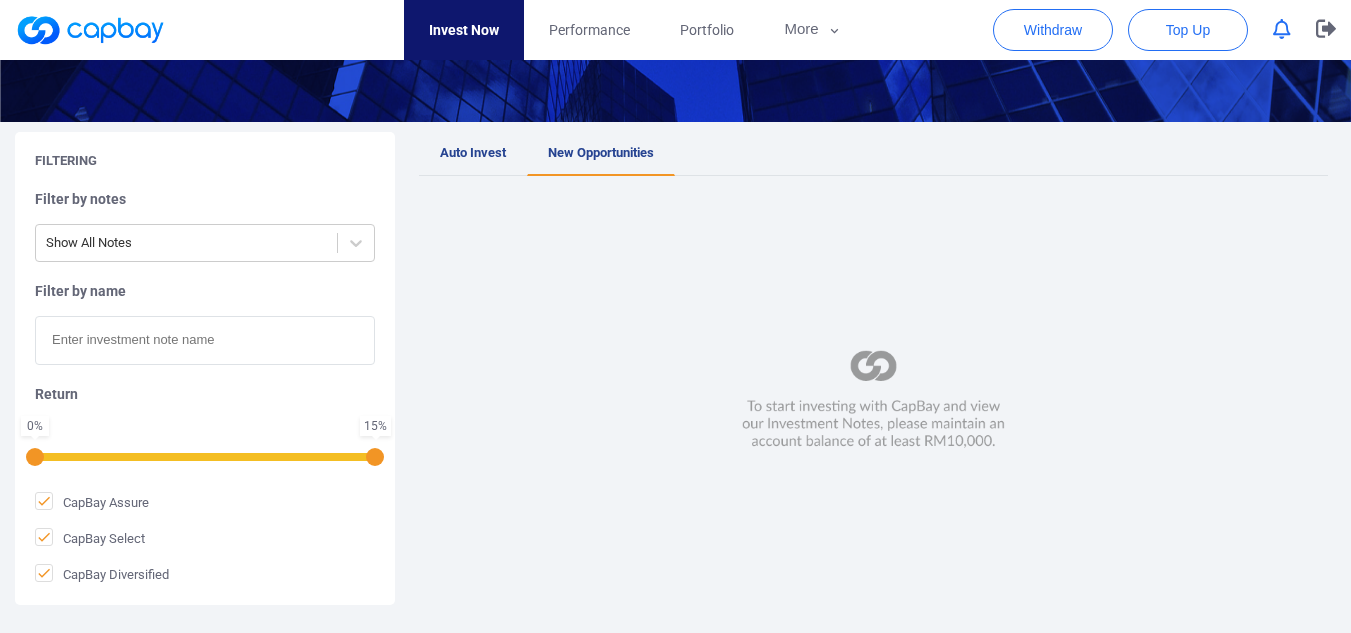
scroll to position [268, 0]
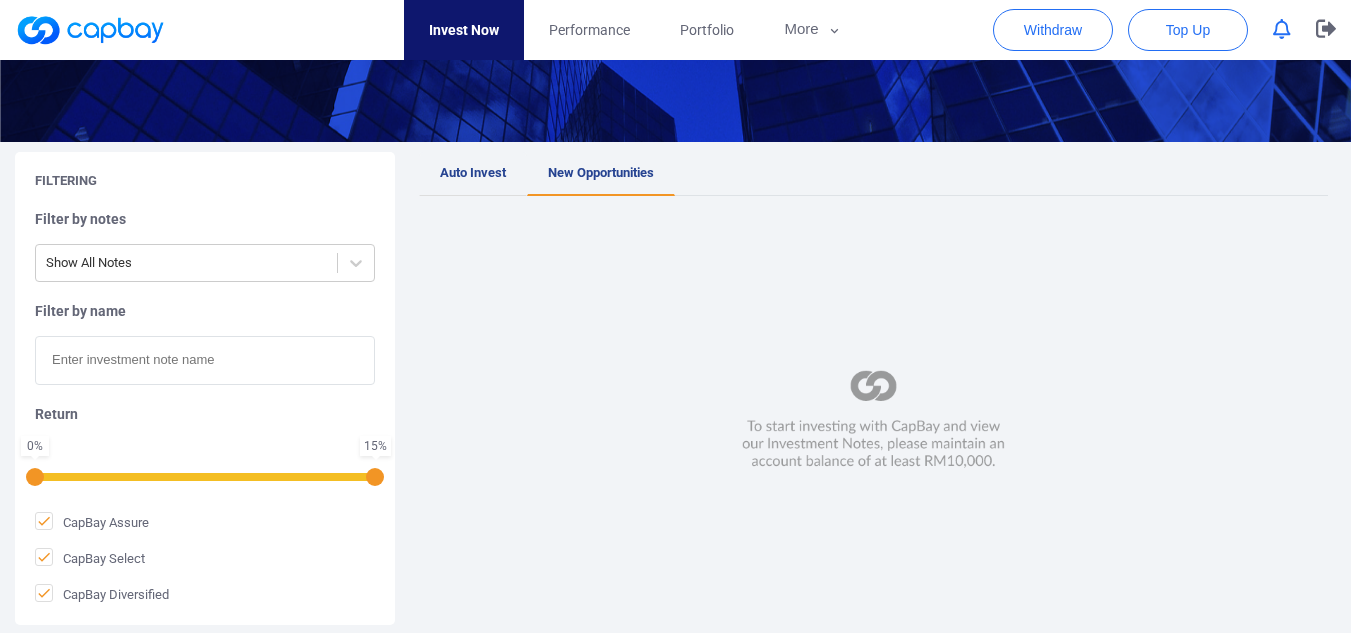
click at [478, 171] on span "Auto Invest" at bounding box center [473, 172] width 66 height 15
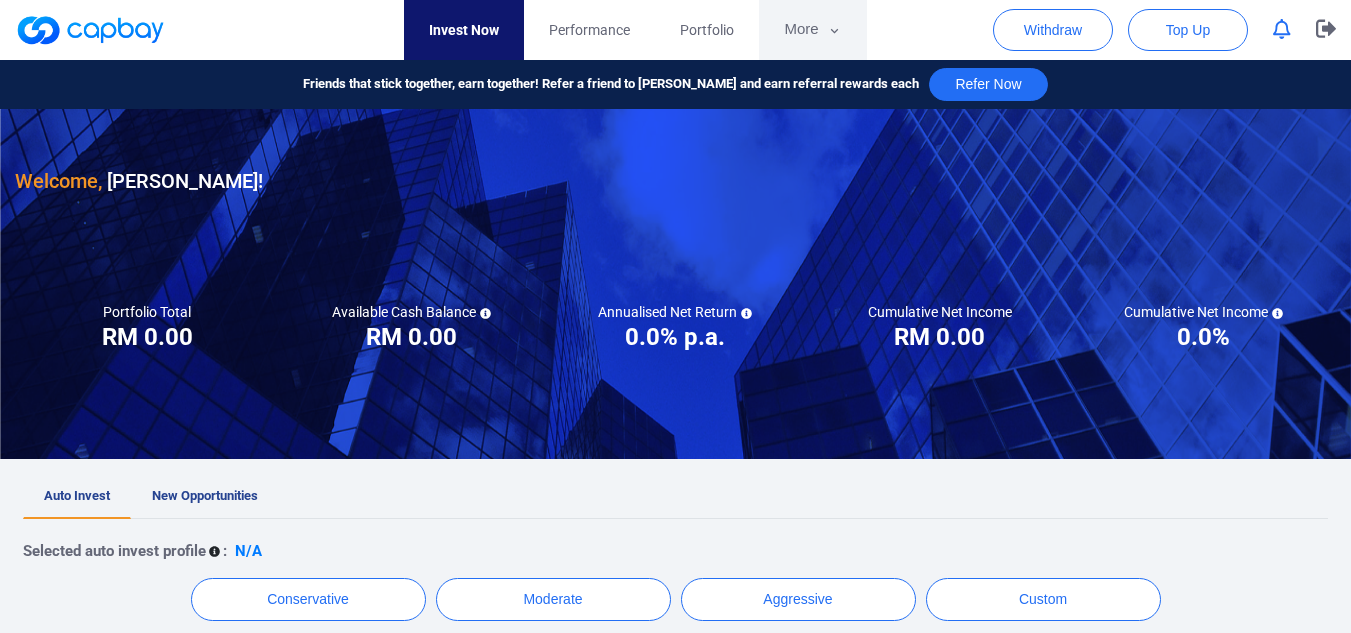
click at [807, 31] on button "More" at bounding box center [812, 30] width 107 height 60
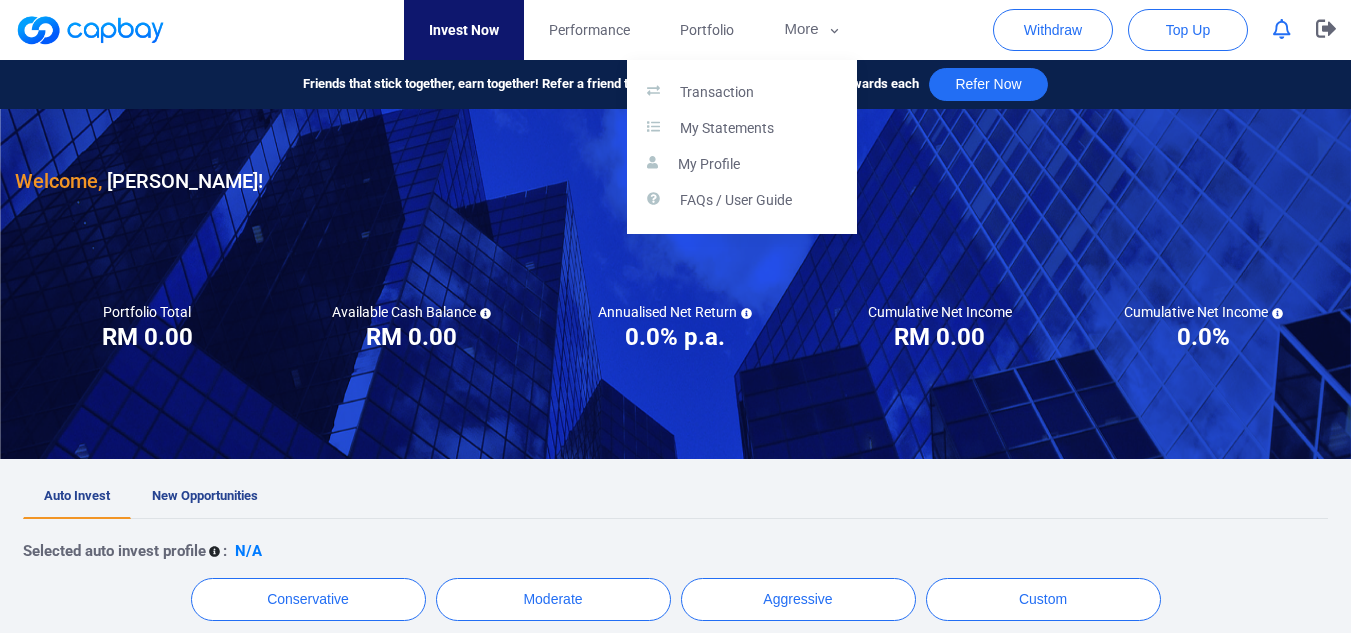
click at [97, 24] on button "button" at bounding box center [675, 316] width 1351 height 633
